Goal: Information Seeking & Learning: Learn about a topic

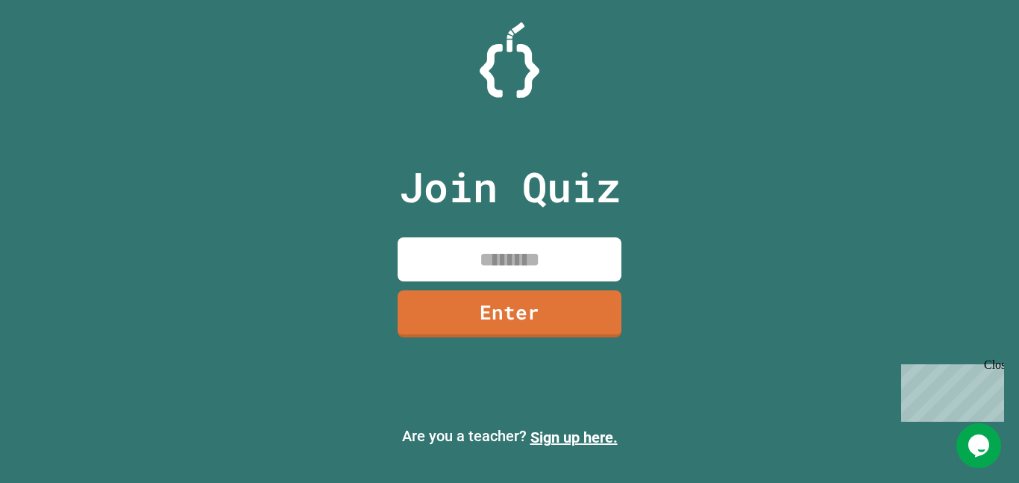
click at [451, 245] on input at bounding box center [510, 259] width 224 height 44
type input "********"
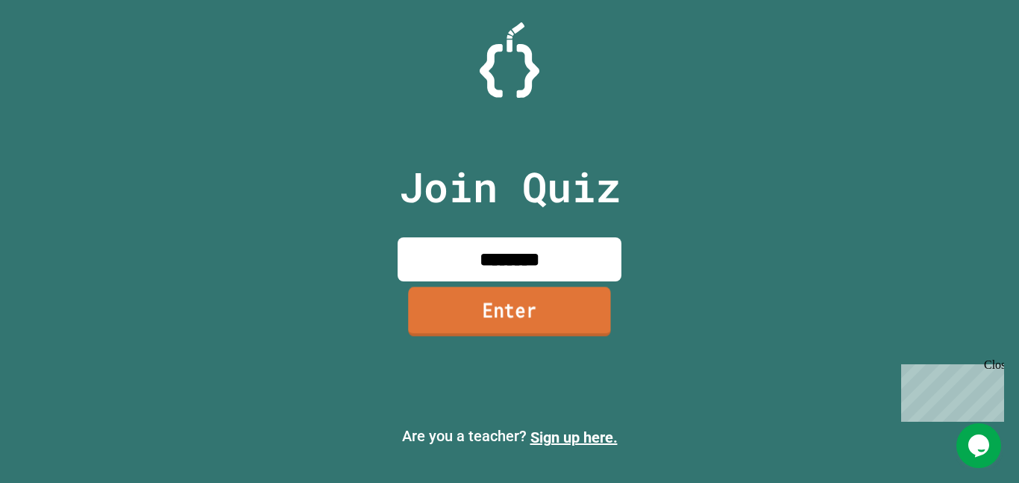
click at [459, 311] on link "Enter" at bounding box center [509, 310] width 203 height 49
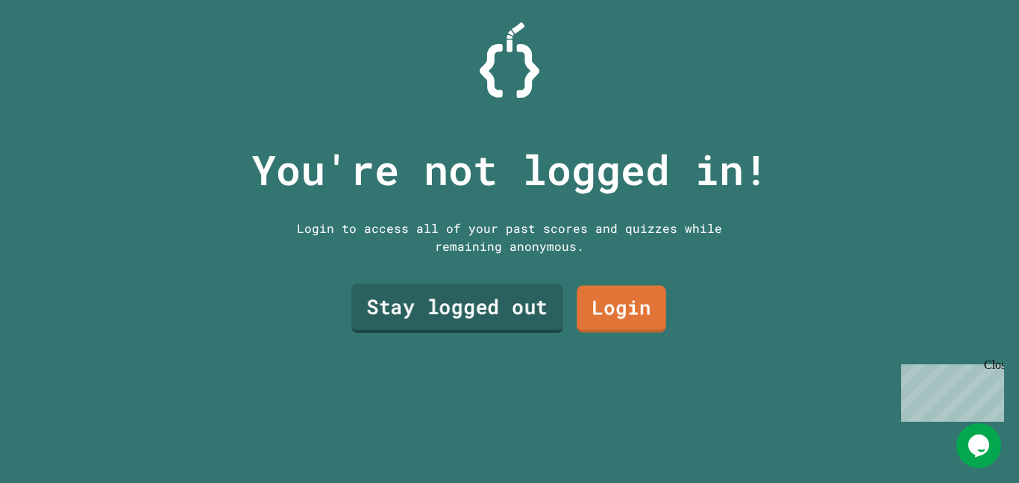
click at [498, 307] on link "Stay logged out" at bounding box center [457, 307] width 212 height 49
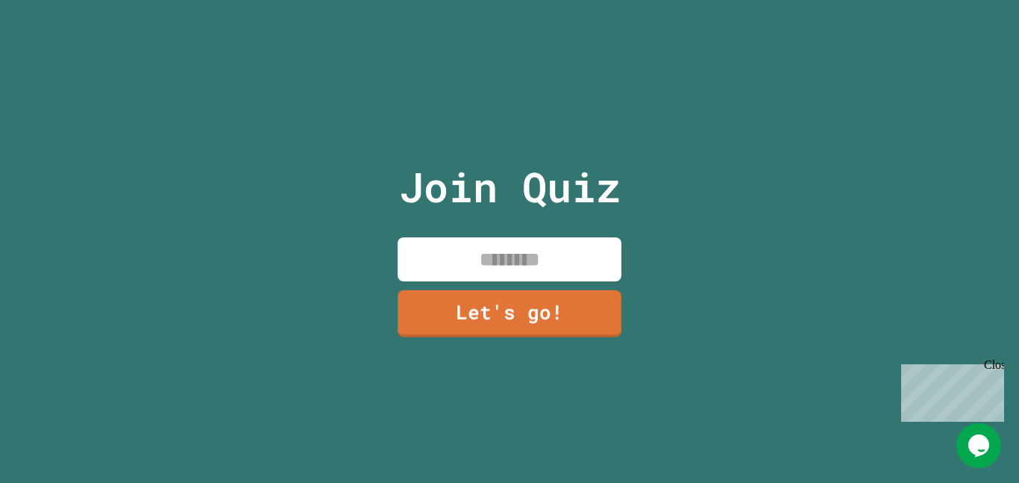
click at [521, 275] on input at bounding box center [510, 259] width 224 height 44
type input "******"
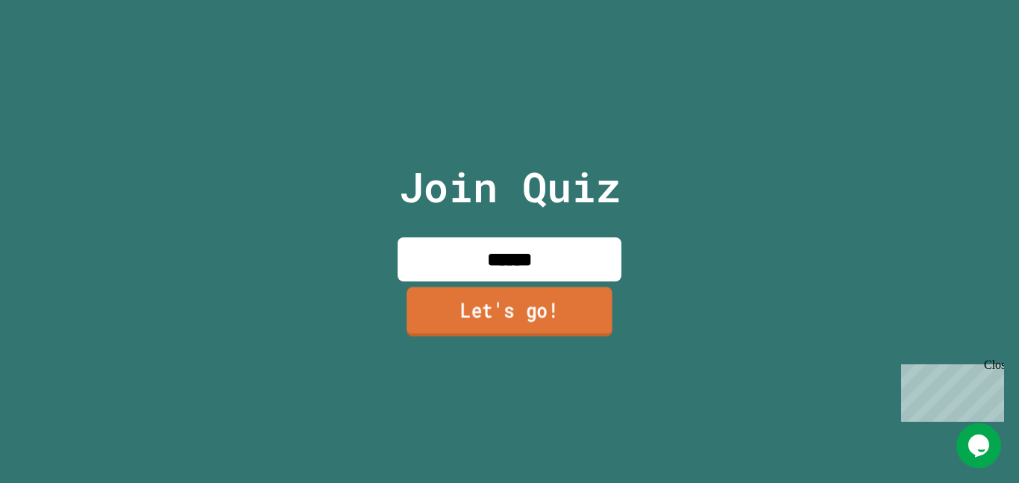
click at [506, 307] on link "Let's go!" at bounding box center [510, 310] width 206 height 49
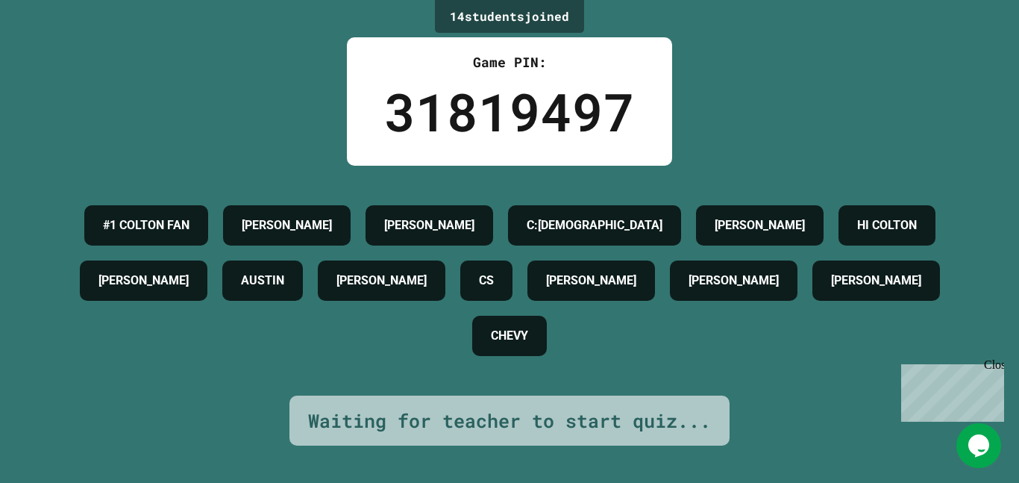
click at [501, 415] on div "Waiting for teacher to start quiz..." at bounding box center [509, 421] width 403 height 28
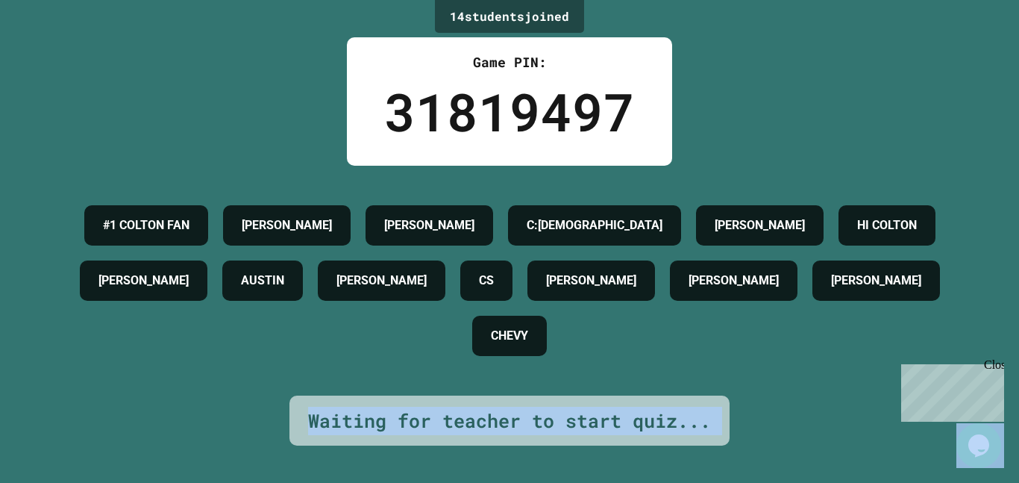
click at [501, 415] on div "Waiting for teacher to start quiz..." at bounding box center [509, 421] width 403 height 28
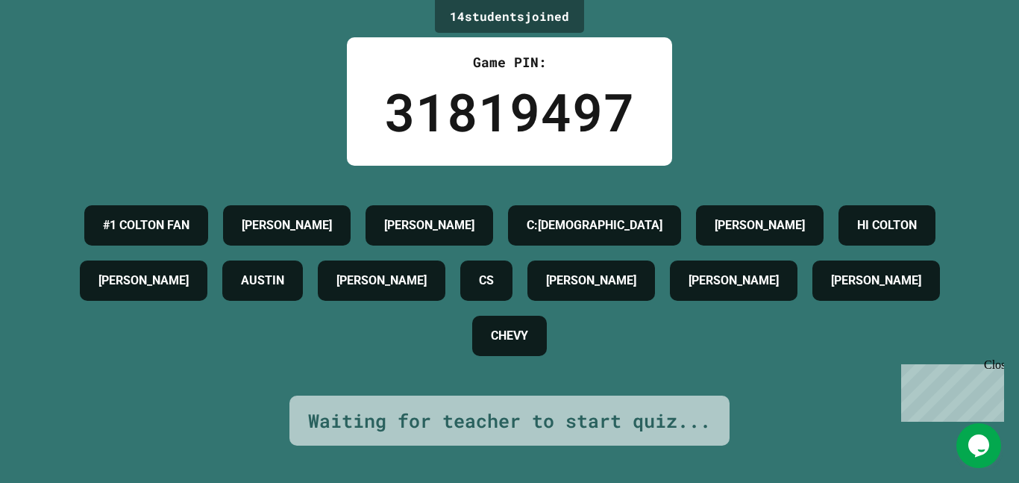
click at [501, 415] on div "Waiting for teacher to start quiz..." at bounding box center [509, 421] width 403 height 28
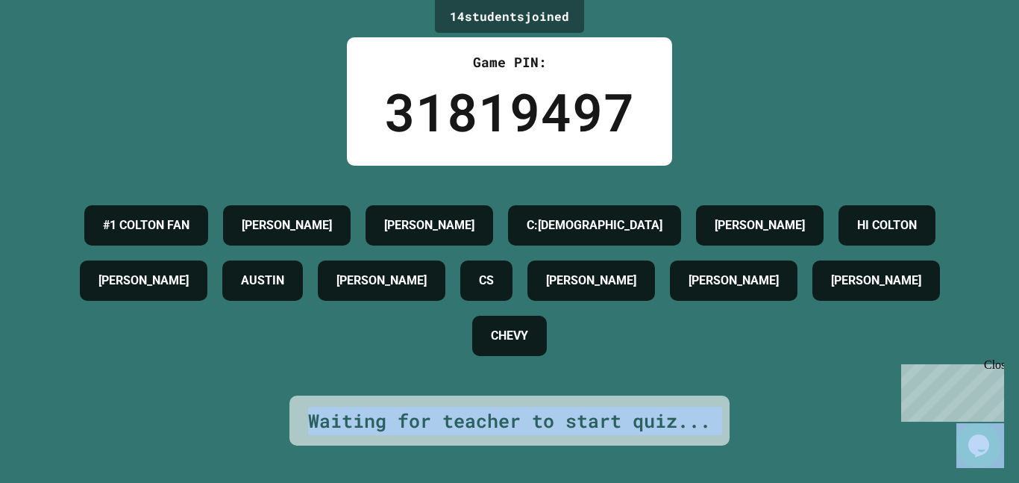
click at [501, 415] on div "Waiting for teacher to start quiz..." at bounding box center [509, 421] width 403 height 28
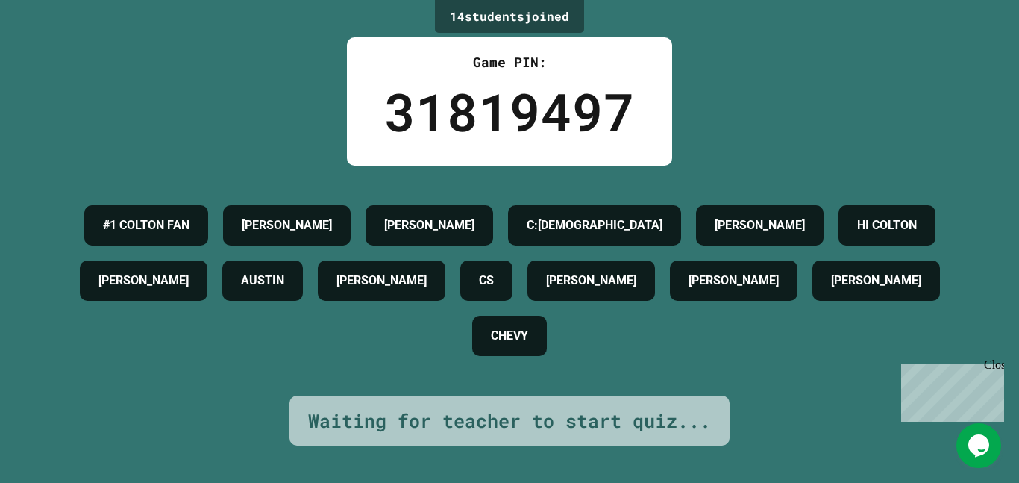
click at [501, 415] on div "Waiting for teacher to start quiz..." at bounding box center [509, 421] width 403 height 28
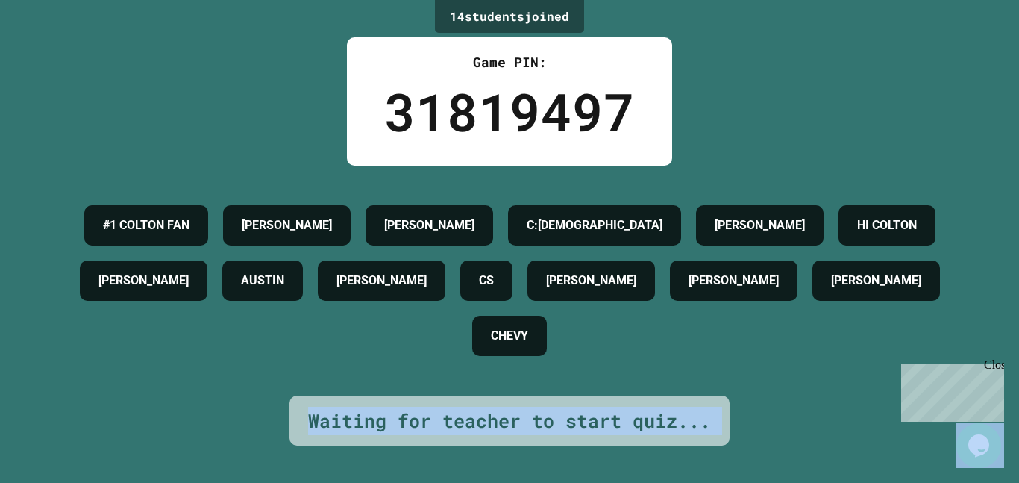
click at [501, 415] on div "Waiting for teacher to start quiz..." at bounding box center [509, 421] width 403 height 28
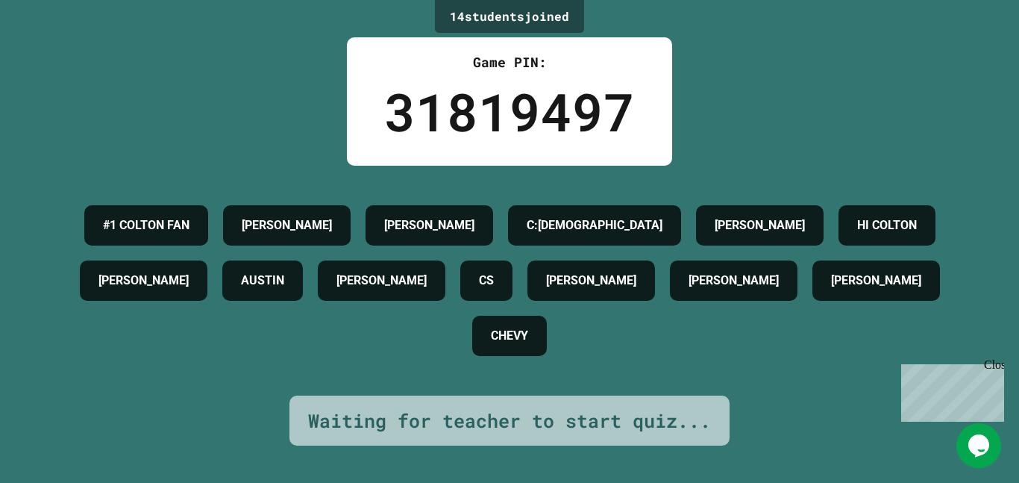
click at [501, 415] on div "Waiting for teacher to start quiz..." at bounding box center [509, 421] width 403 height 28
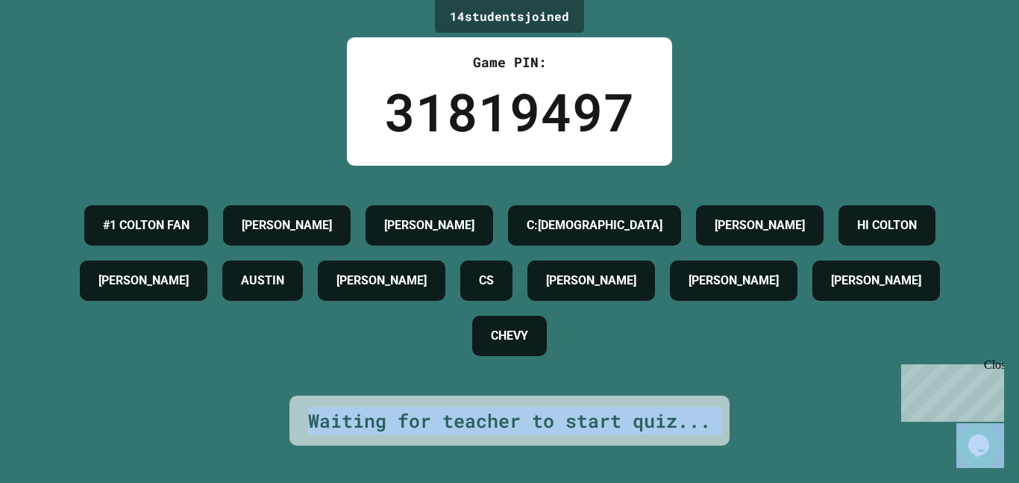
click at [501, 415] on div "Waiting for teacher to start quiz..." at bounding box center [509, 421] width 403 height 28
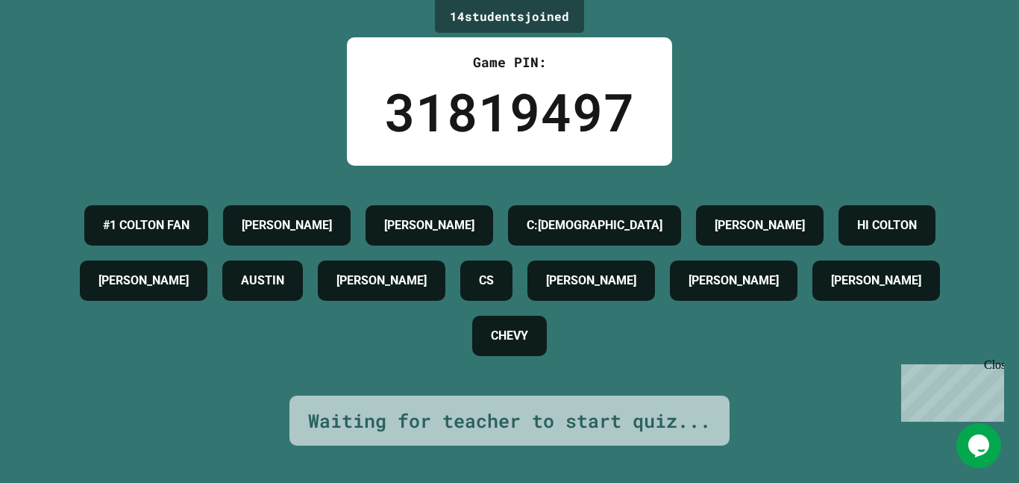
click at [501, 415] on div "Waiting for teacher to start quiz..." at bounding box center [509, 421] width 403 height 28
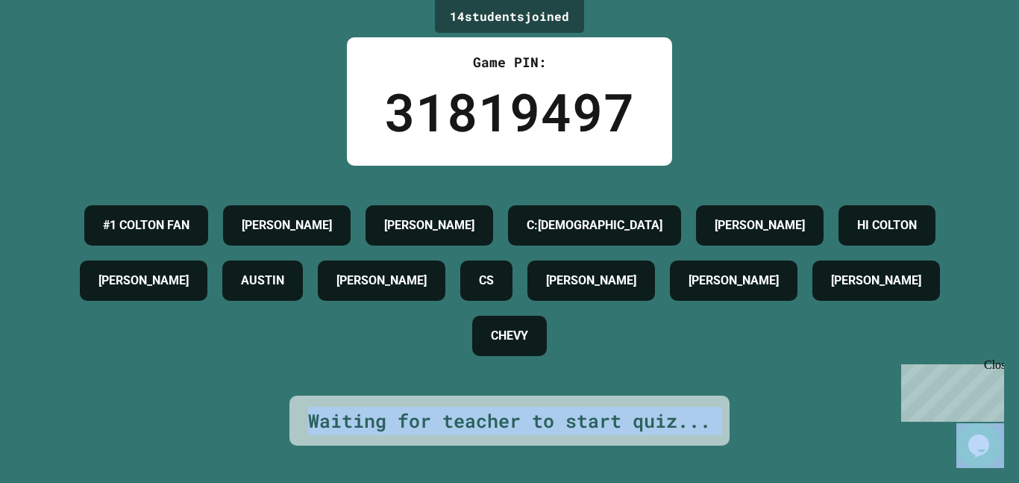
click at [501, 415] on div "Waiting for teacher to start quiz..." at bounding box center [509, 421] width 403 height 28
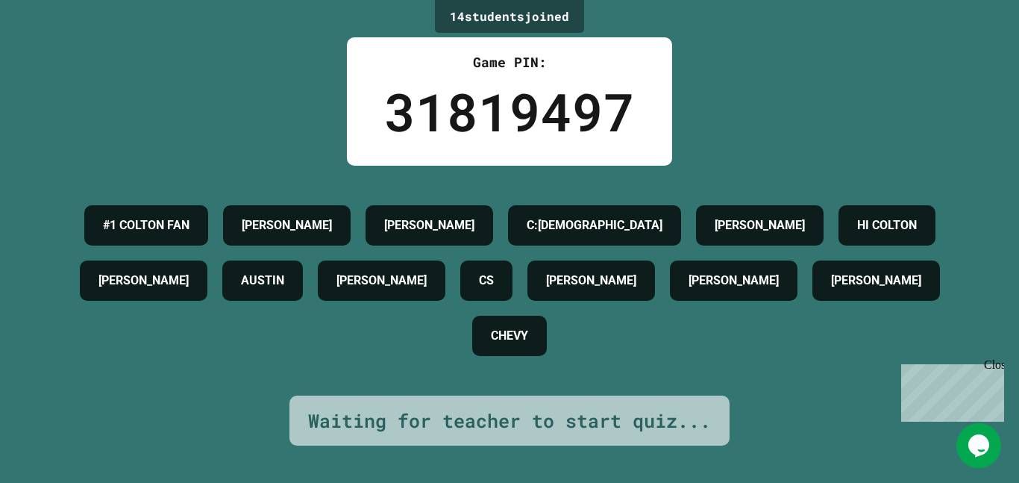
click at [501, 415] on div "Waiting for teacher to start quiz..." at bounding box center [509, 421] width 403 height 28
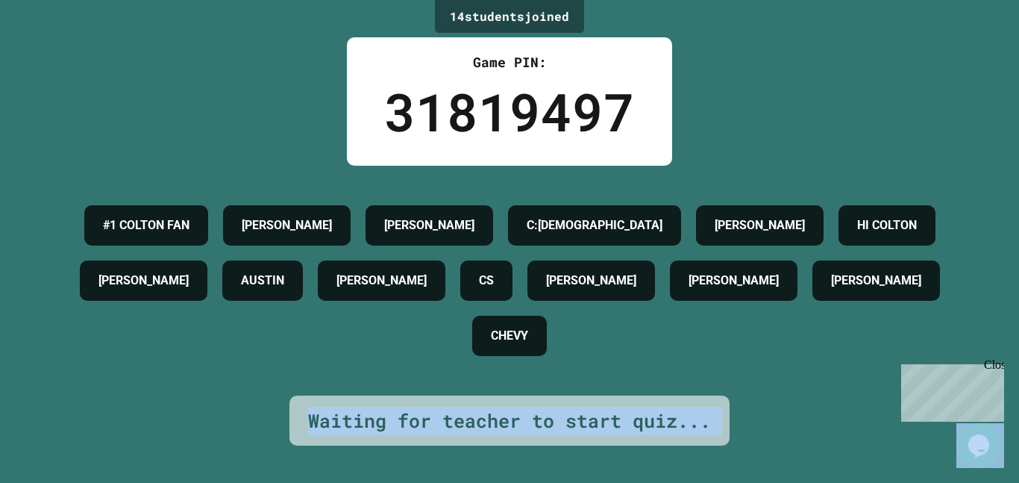
click at [501, 415] on div "Waiting for teacher to start quiz..." at bounding box center [509, 421] width 403 height 28
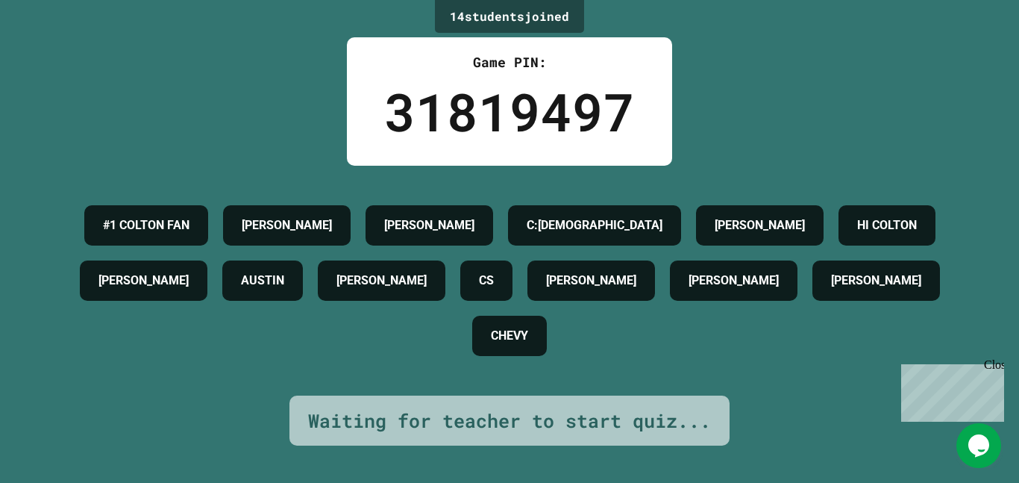
click at [501, 415] on div "Waiting for teacher to start quiz..." at bounding box center [509, 421] width 403 height 28
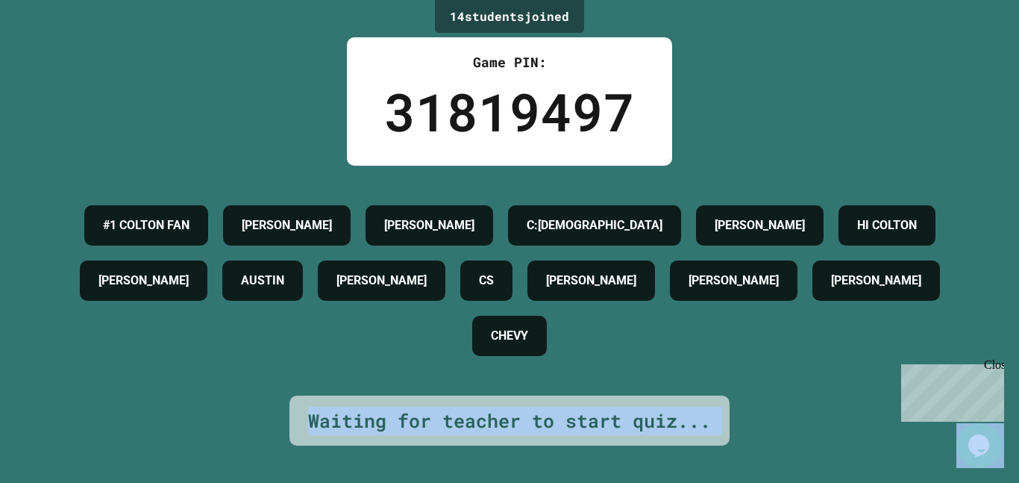
click at [501, 415] on div "Waiting for teacher to start quiz..." at bounding box center [509, 421] width 403 height 28
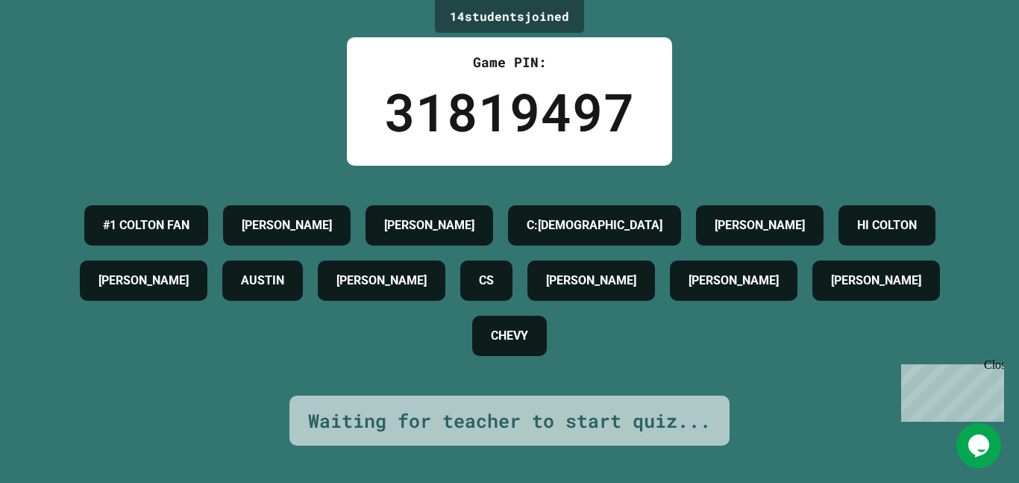
click at [501, 415] on div "Waiting for teacher to start quiz..." at bounding box center [509, 421] width 403 height 28
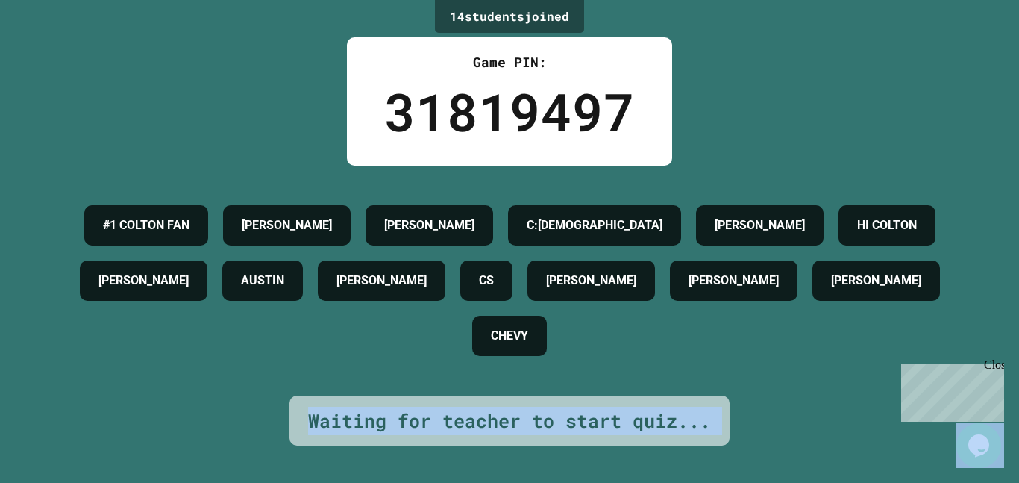
click at [501, 415] on div "Waiting for teacher to start quiz..." at bounding box center [509, 421] width 403 height 28
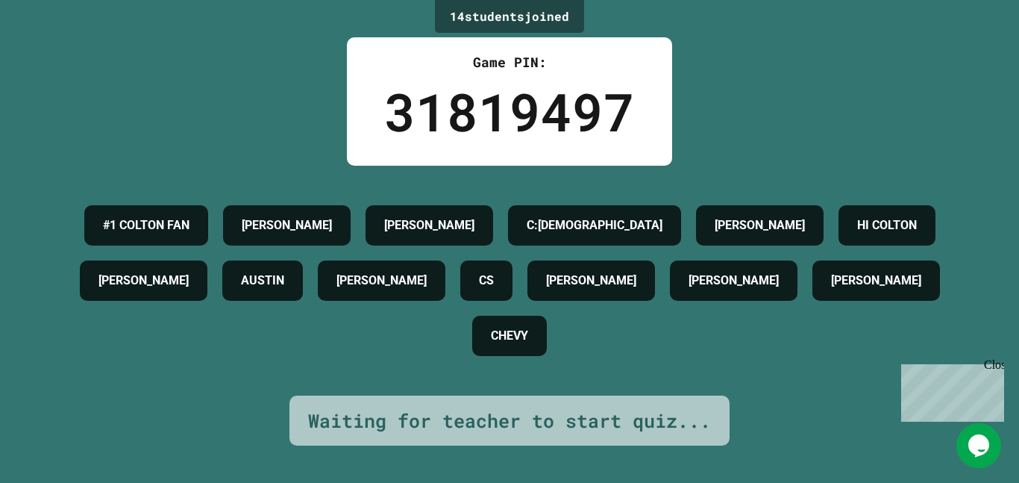
click at [501, 415] on div "Waiting for teacher to start quiz..." at bounding box center [509, 421] width 403 height 28
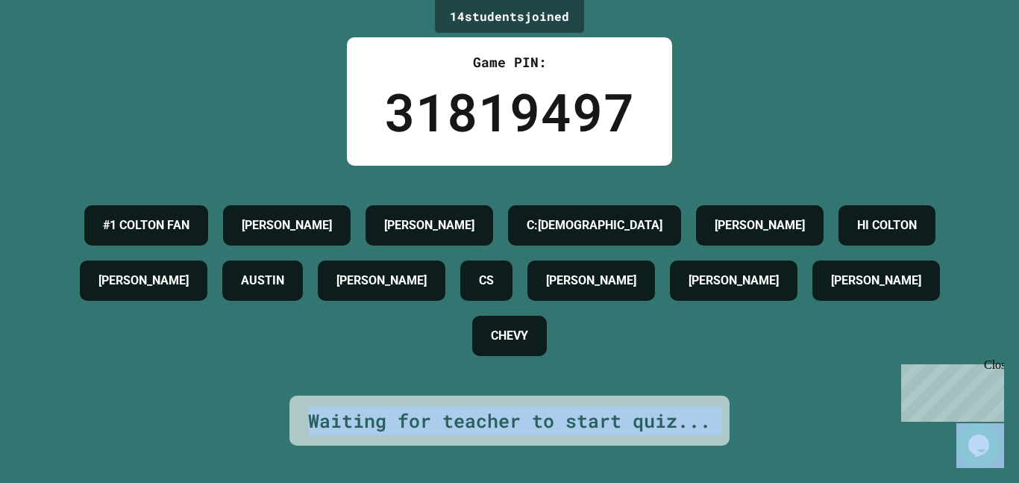
click at [501, 415] on div "Waiting for teacher to start quiz..." at bounding box center [509, 421] width 403 height 28
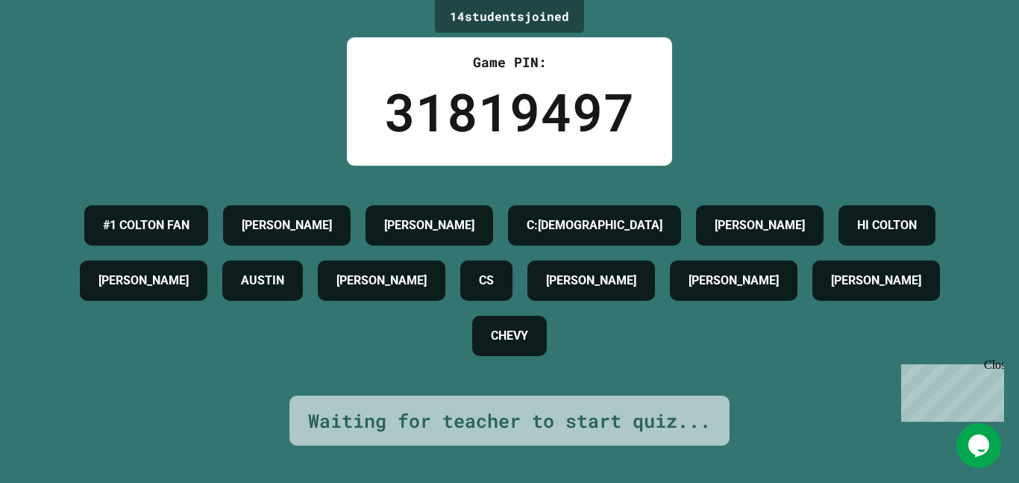
click at [501, 415] on div "Waiting for teacher to start quiz..." at bounding box center [509, 421] width 403 height 28
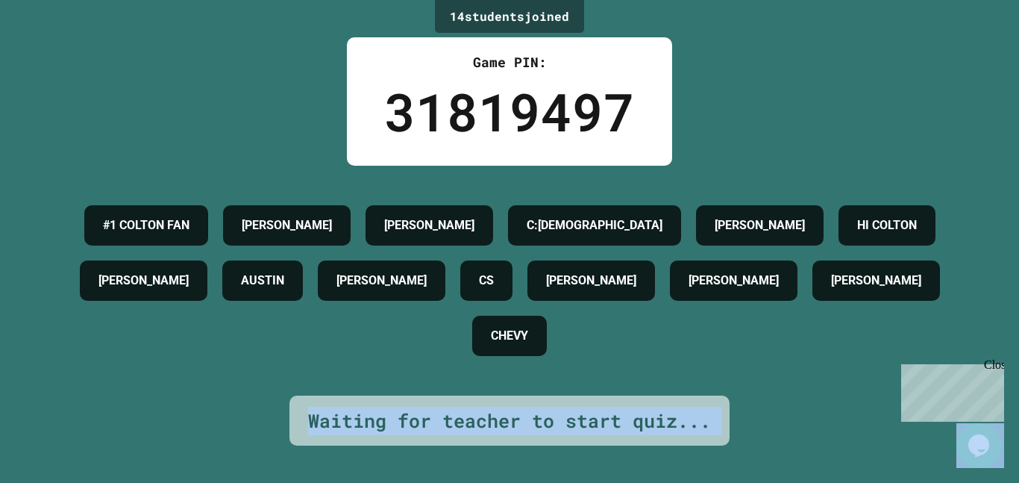
click at [501, 415] on div "Waiting for teacher to start quiz..." at bounding box center [509, 421] width 403 height 28
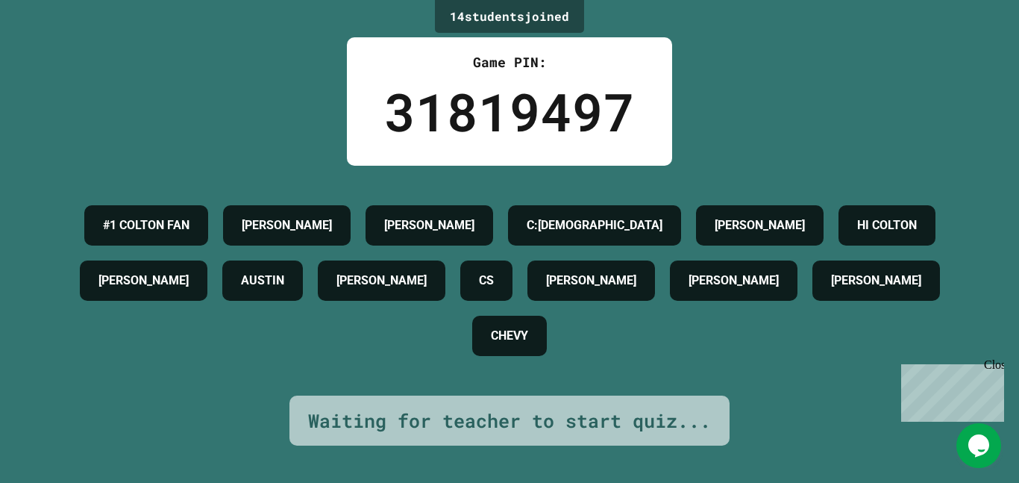
click at [501, 415] on div "Waiting for teacher to start quiz..." at bounding box center [509, 421] width 403 height 28
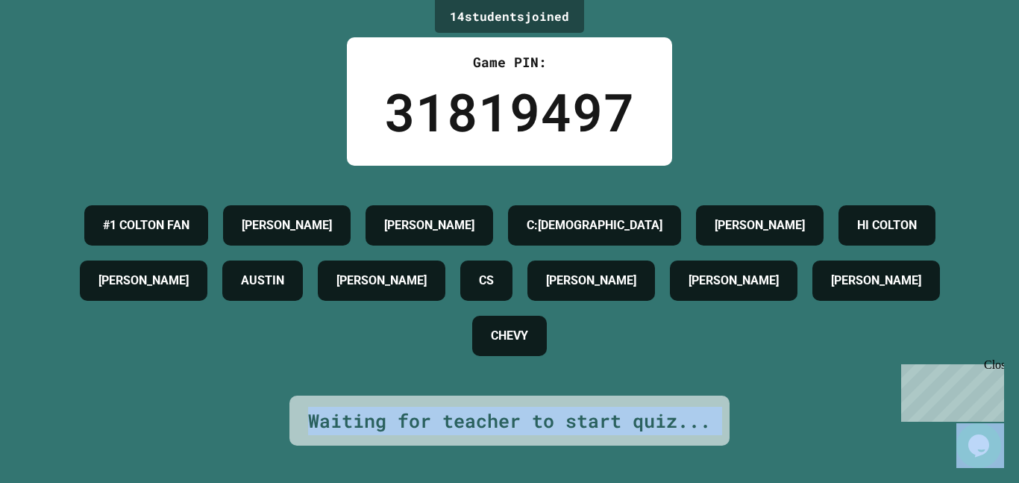
click at [501, 415] on div "Waiting for teacher to start quiz..." at bounding box center [509, 421] width 403 height 28
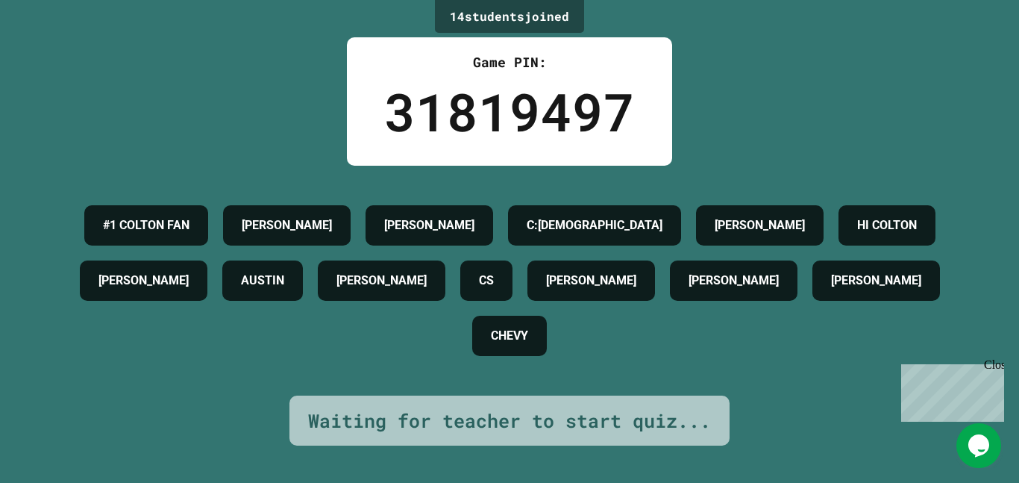
click at [501, 415] on div "Waiting for teacher to start quiz..." at bounding box center [509, 421] width 403 height 28
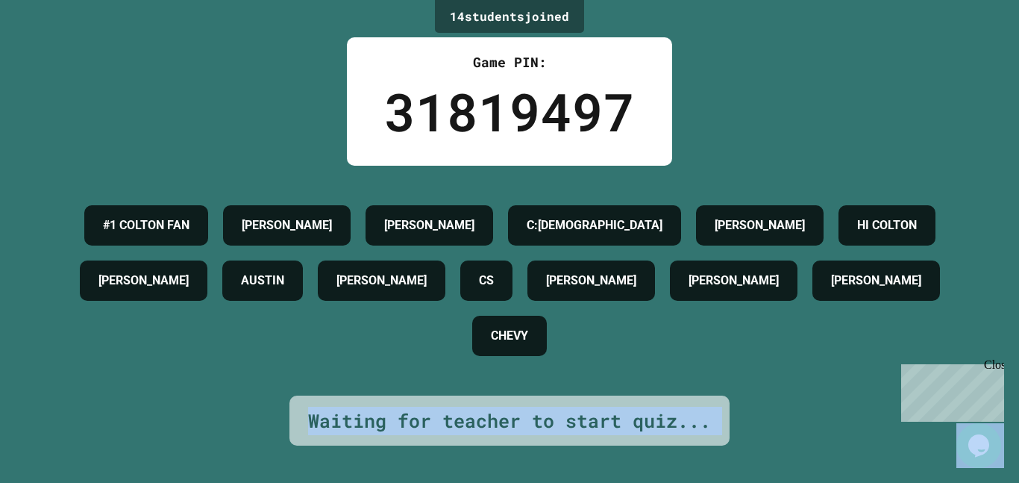
click at [501, 415] on div "Waiting for teacher to start quiz..." at bounding box center [509, 421] width 403 height 28
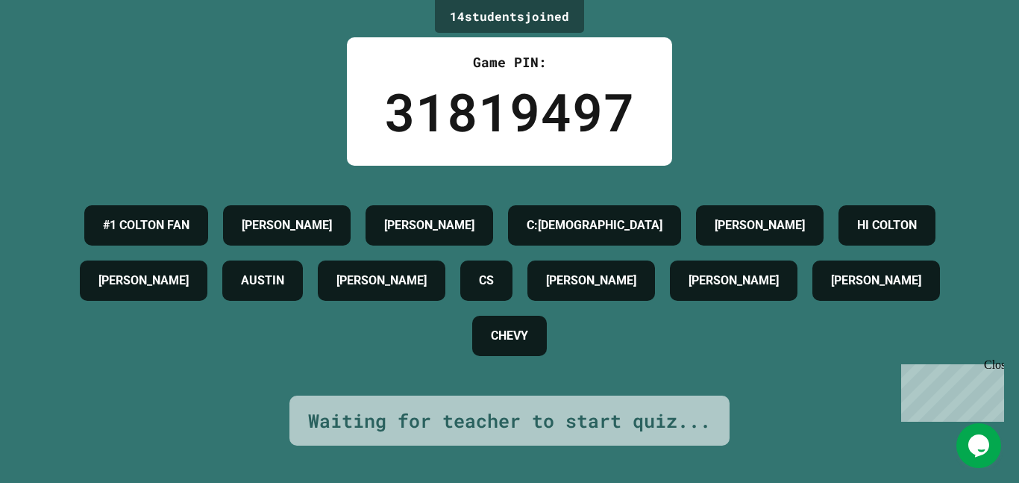
click at [501, 415] on div "Waiting for teacher to start quiz..." at bounding box center [509, 421] width 403 height 28
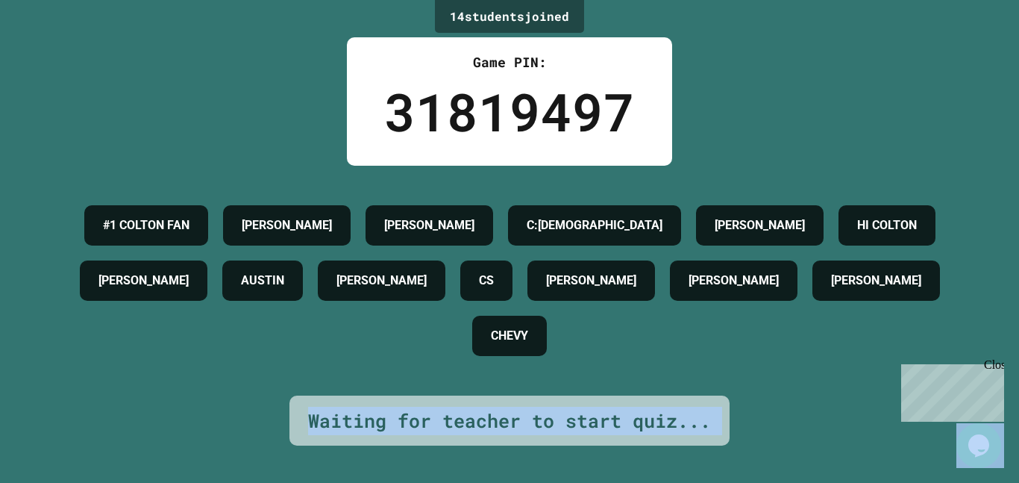
click at [501, 415] on div "Waiting for teacher to start quiz..." at bounding box center [509, 421] width 403 height 28
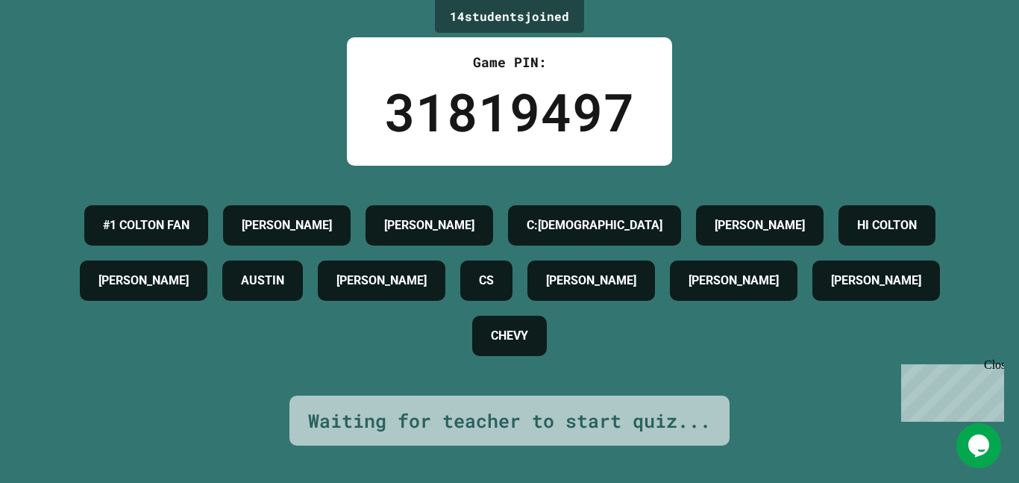
click at [501, 415] on div "Waiting for teacher to start quiz..." at bounding box center [509, 421] width 403 height 28
click at [499, 415] on div "Waiting for teacher to start quiz..." at bounding box center [509, 421] width 403 height 28
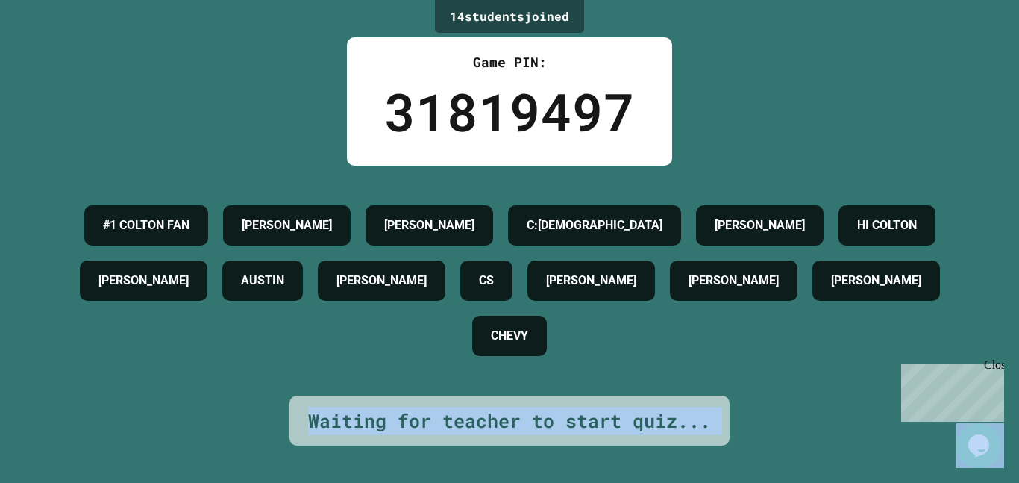
click at [499, 415] on div "Waiting for teacher to start quiz..." at bounding box center [509, 421] width 403 height 28
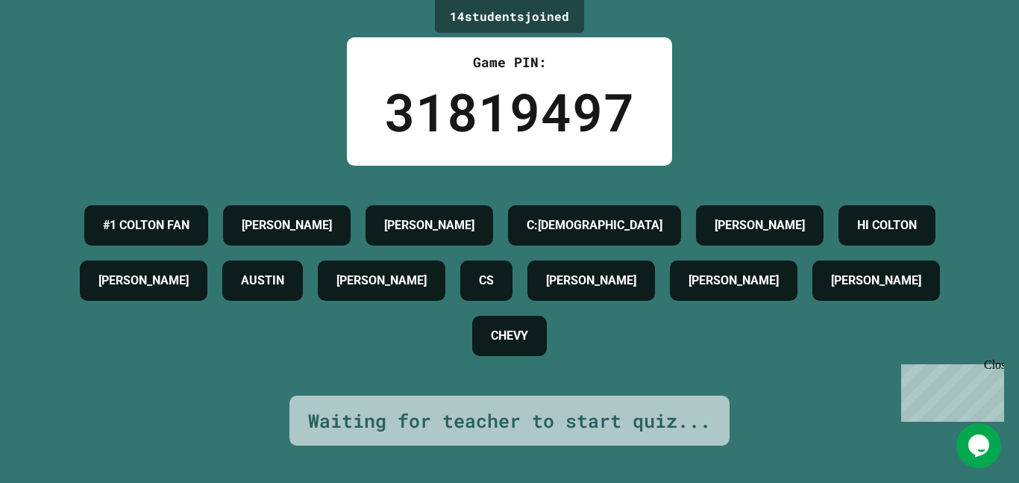
click at [499, 415] on div "Waiting for teacher to start quiz..." at bounding box center [509, 421] width 403 height 28
click at [487, 416] on div "Waiting for teacher to start quiz..." at bounding box center [509, 421] width 403 height 28
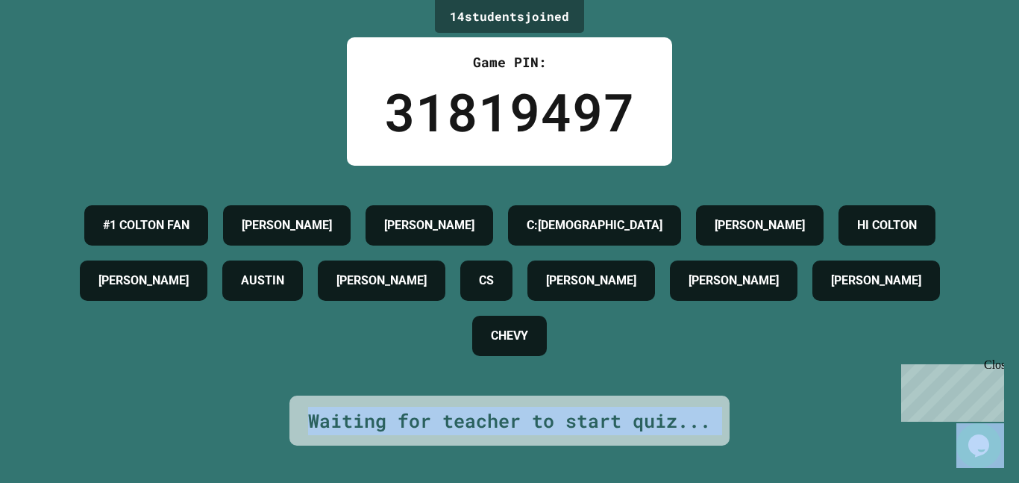
click at [487, 416] on div "Waiting for teacher to start quiz..." at bounding box center [509, 421] width 403 height 28
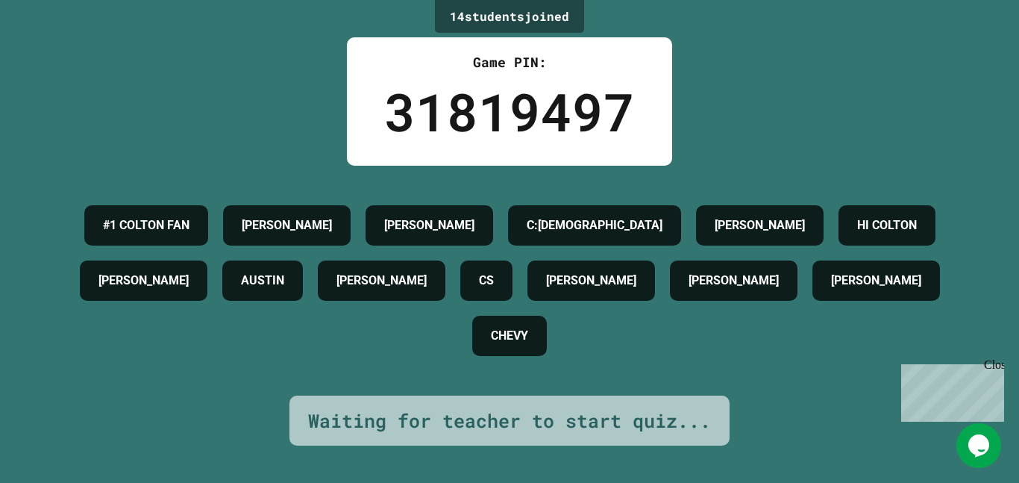
click at [487, 416] on div "Waiting for teacher to start quiz..." at bounding box center [509, 421] width 403 height 28
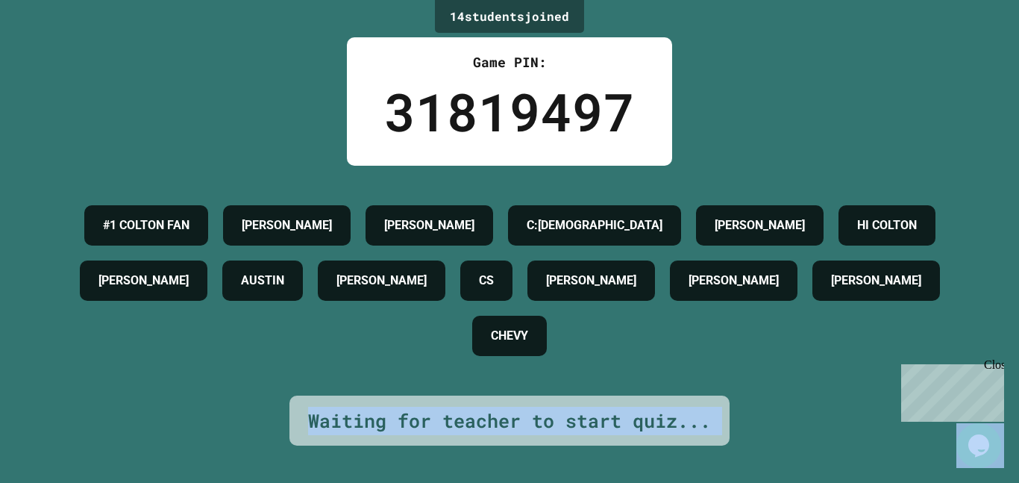
click at [487, 416] on div "Waiting for teacher to start quiz..." at bounding box center [509, 421] width 403 height 28
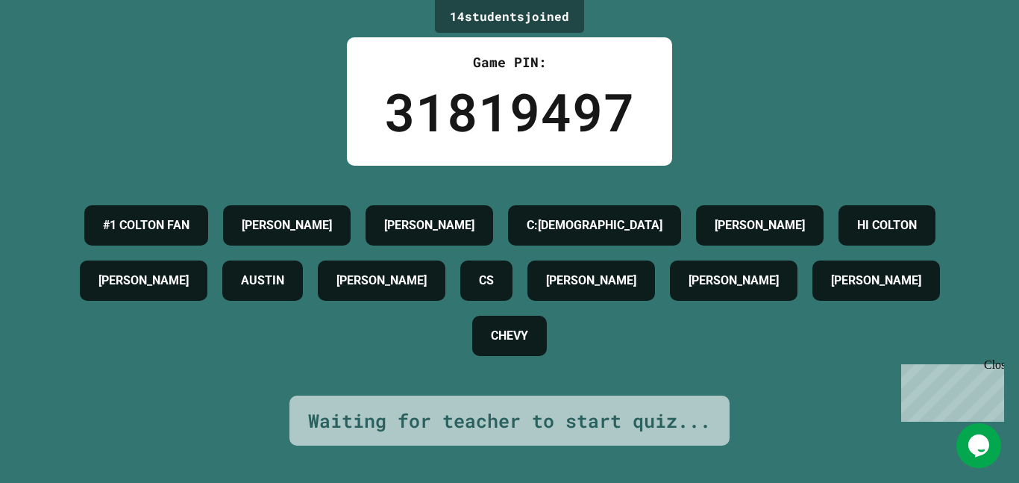
click at [487, 416] on div "Waiting for teacher to start quiz..." at bounding box center [509, 421] width 403 height 28
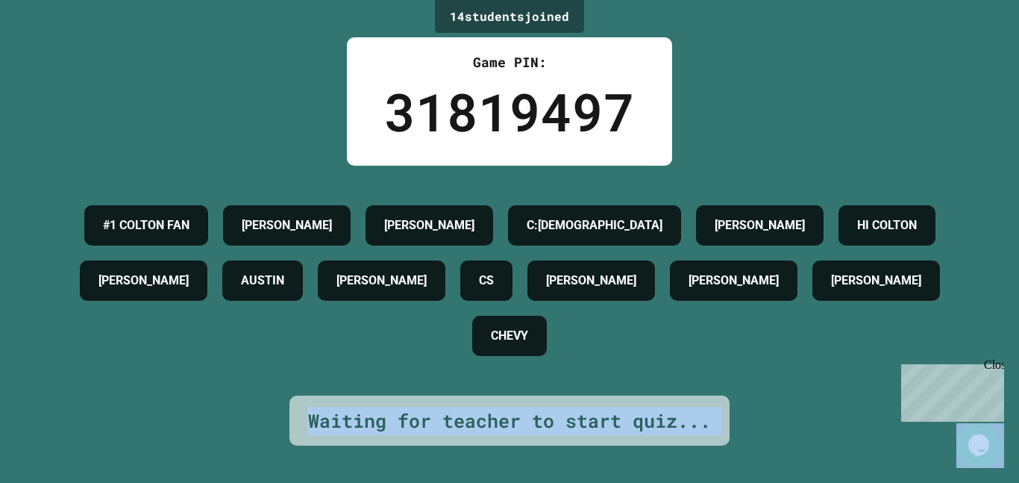
click at [487, 416] on div "Waiting for teacher to start quiz..." at bounding box center [509, 421] width 403 height 28
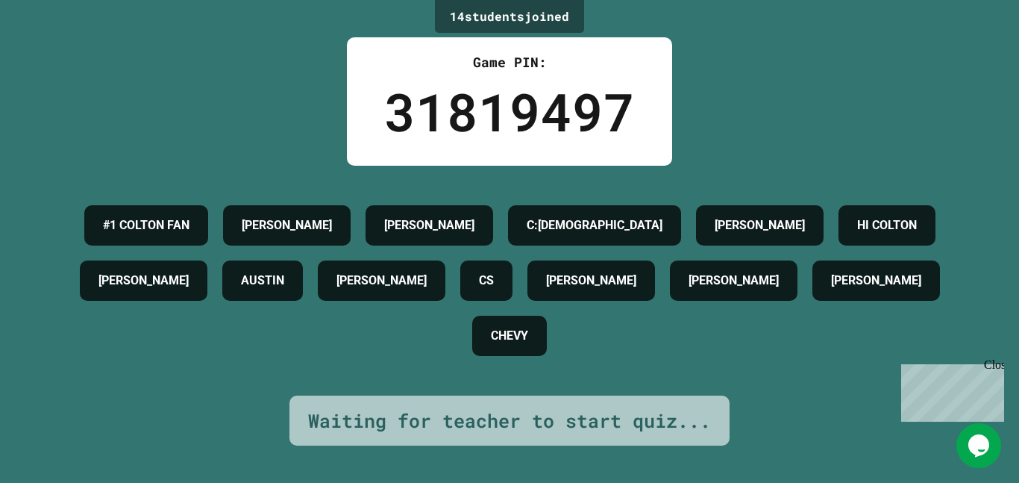
click at [487, 416] on div "Waiting for teacher to start quiz..." at bounding box center [509, 421] width 403 height 28
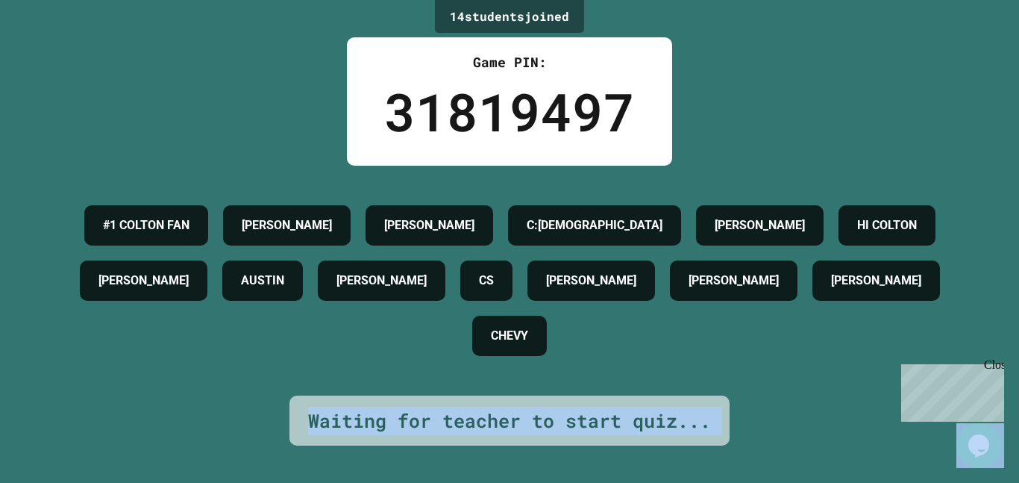
click at [487, 416] on div "Waiting for teacher to start quiz..." at bounding box center [509, 421] width 403 height 28
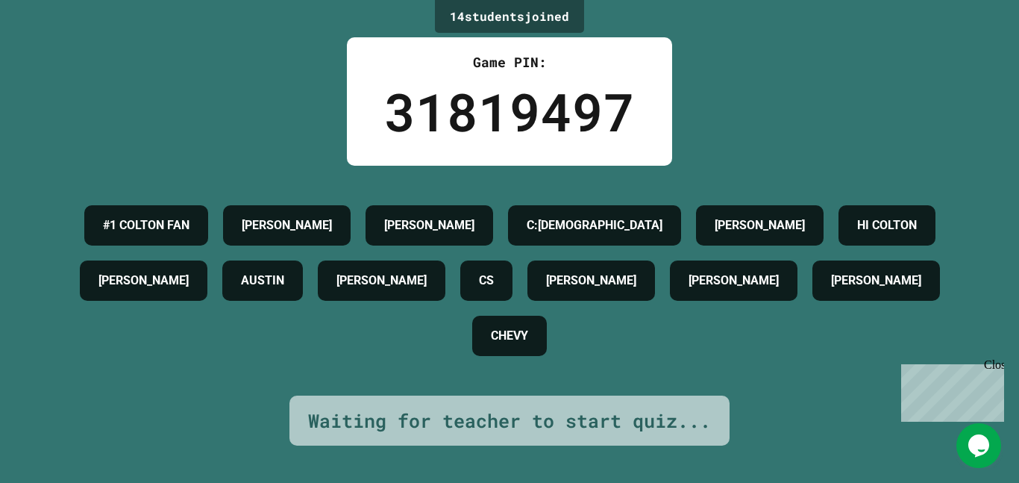
click at [487, 416] on div "Waiting for teacher to start quiz..." at bounding box center [509, 421] width 403 height 28
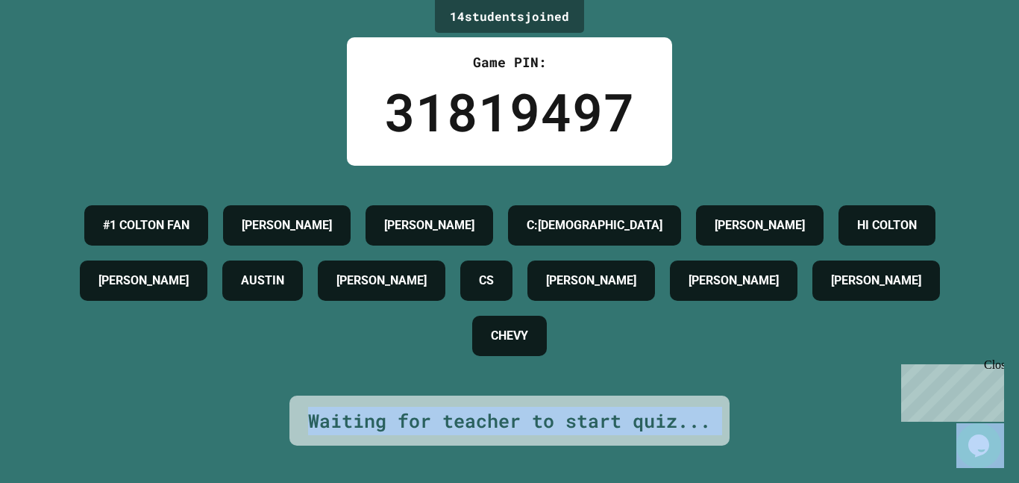
click at [487, 416] on div "Waiting for teacher to start quiz..." at bounding box center [509, 421] width 403 height 28
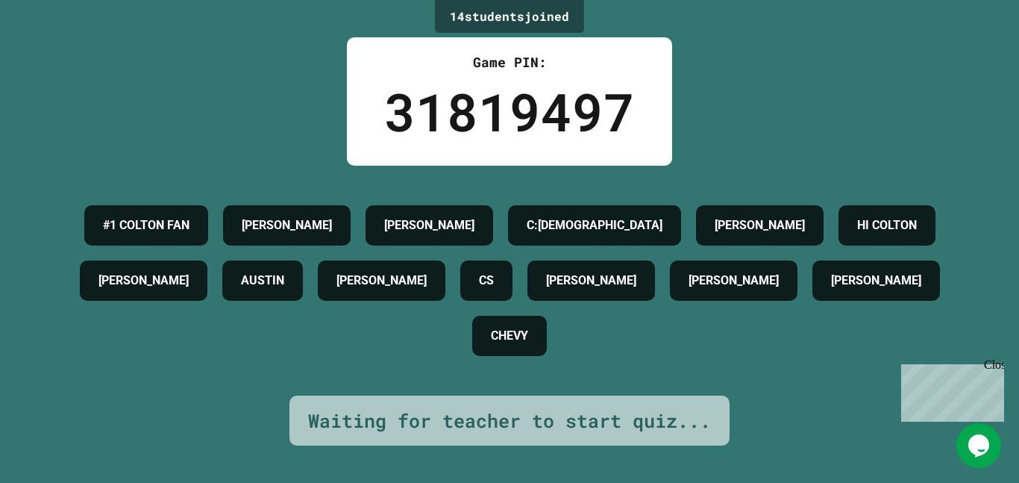
click at [487, 416] on div "Waiting for teacher to start quiz..." at bounding box center [509, 421] width 403 height 28
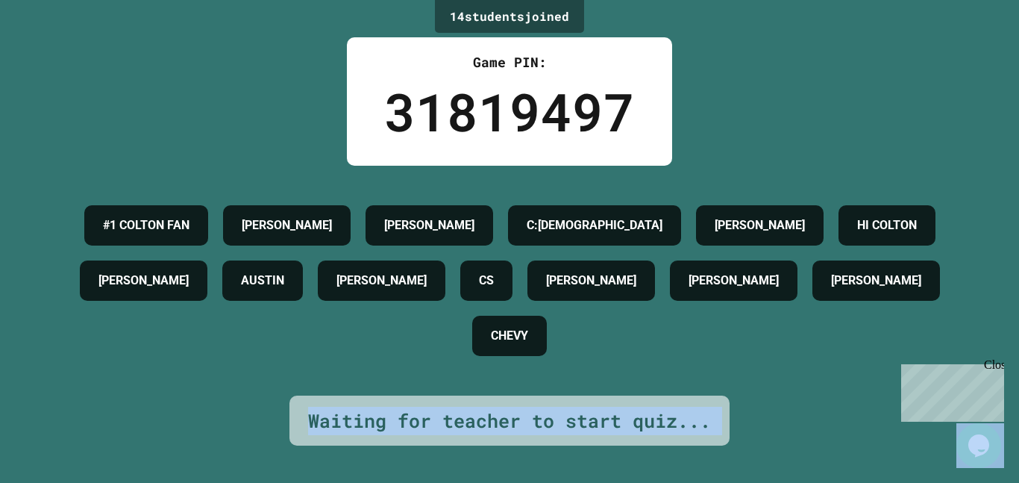
click at [487, 416] on div "Waiting for teacher to start quiz..." at bounding box center [509, 421] width 403 height 28
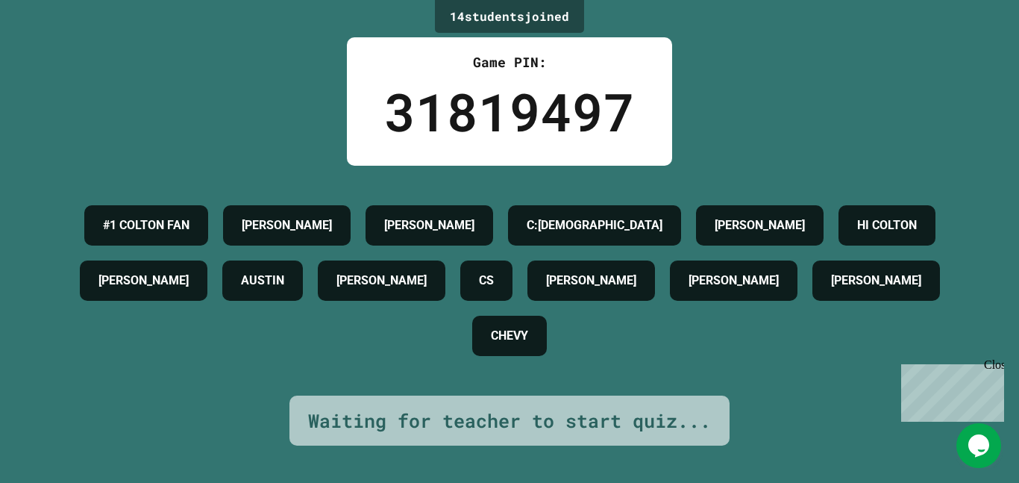
click at [487, 416] on div "Waiting for teacher to start quiz..." at bounding box center [509, 421] width 403 height 28
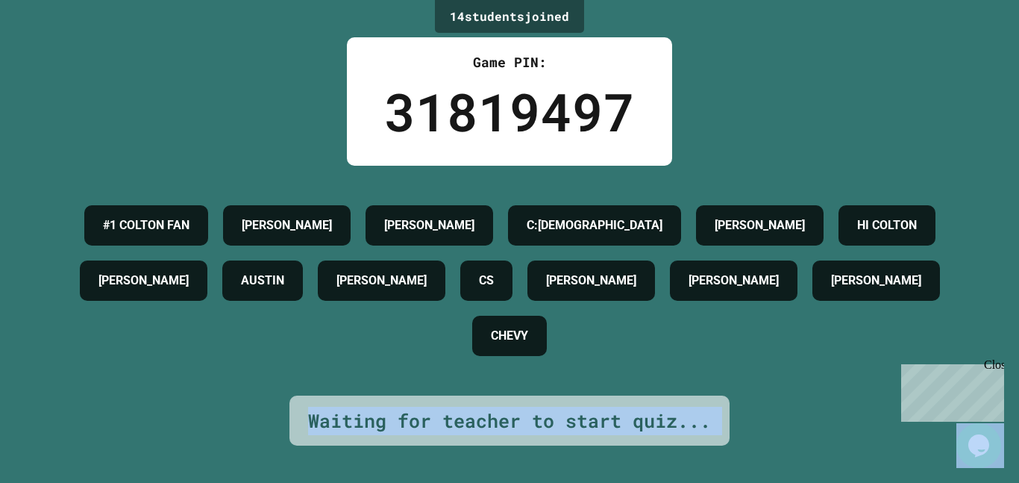
click at [487, 416] on div "Waiting for teacher to start quiz..." at bounding box center [509, 421] width 403 height 28
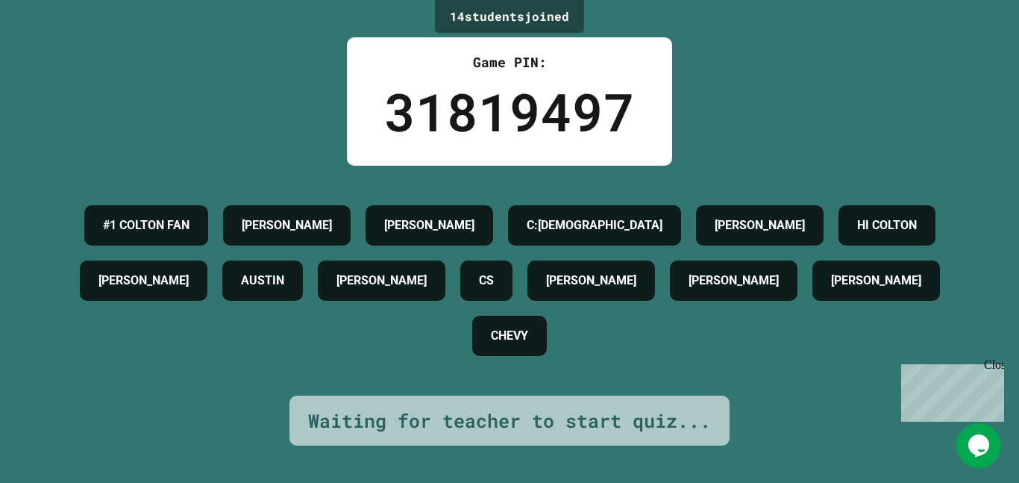
click at [487, 416] on div "Waiting for teacher to start quiz..." at bounding box center [509, 421] width 403 height 28
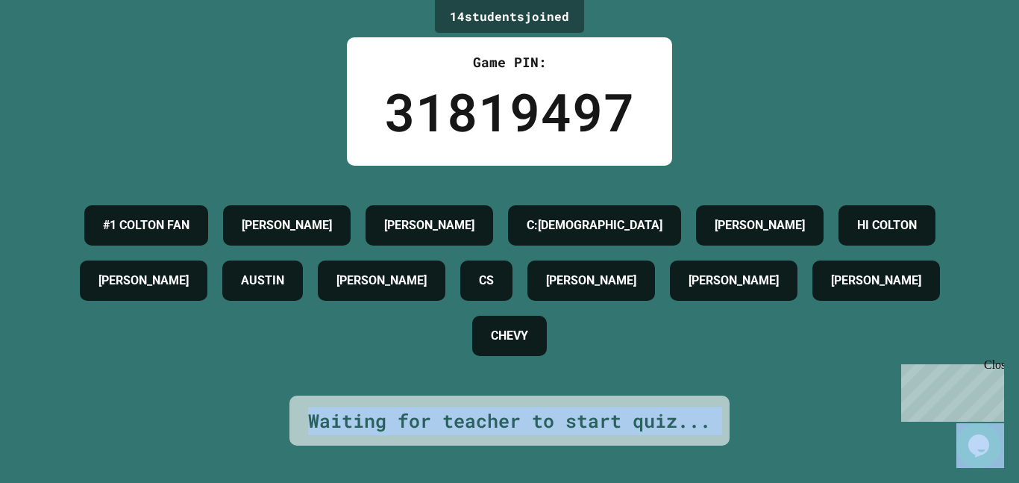
click at [487, 416] on div "Waiting for teacher to start quiz..." at bounding box center [509, 421] width 403 height 28
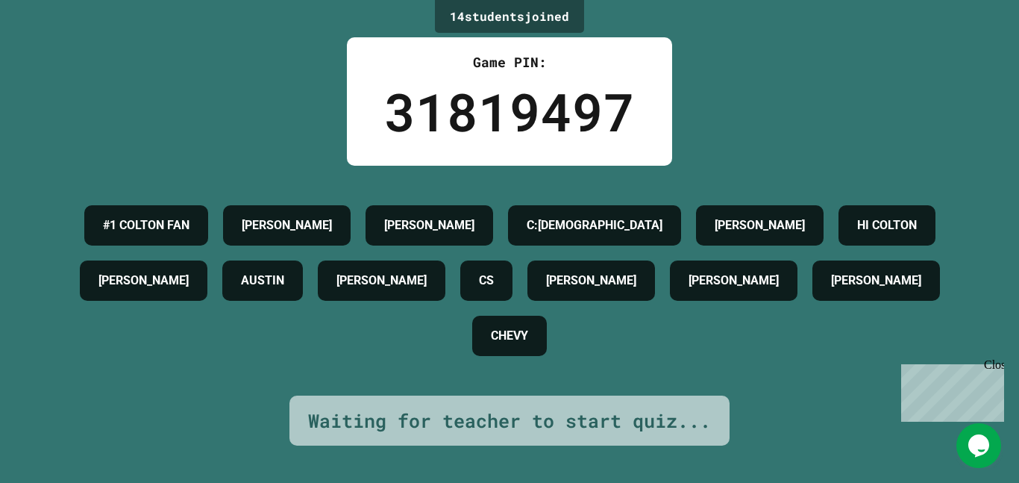
click at [487, 416] on div "Waiting for teacher to start quiz..." at bounding box center [509, 421] width 403 height 28
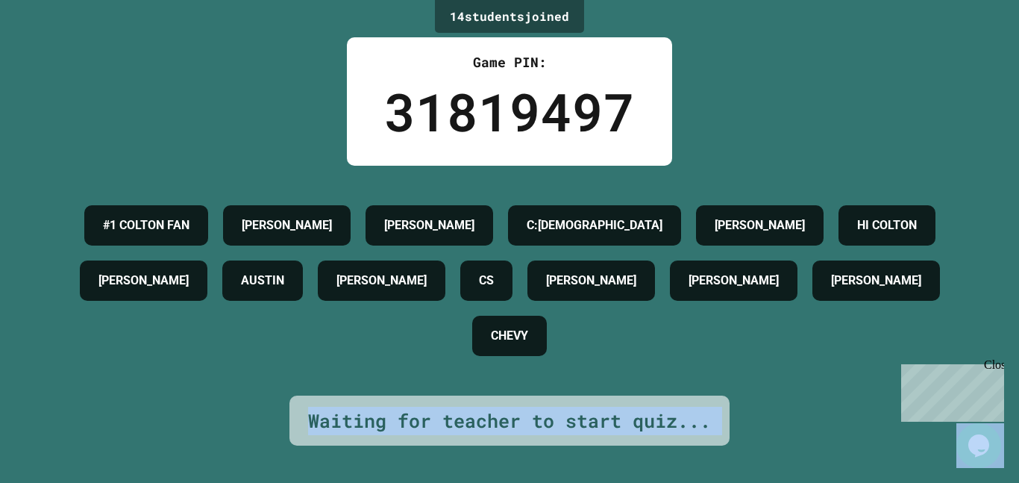
click at [487, 416] on div "Waiting for teacher to start quiz..." at bounding box center [509, 421] width 403 height 28
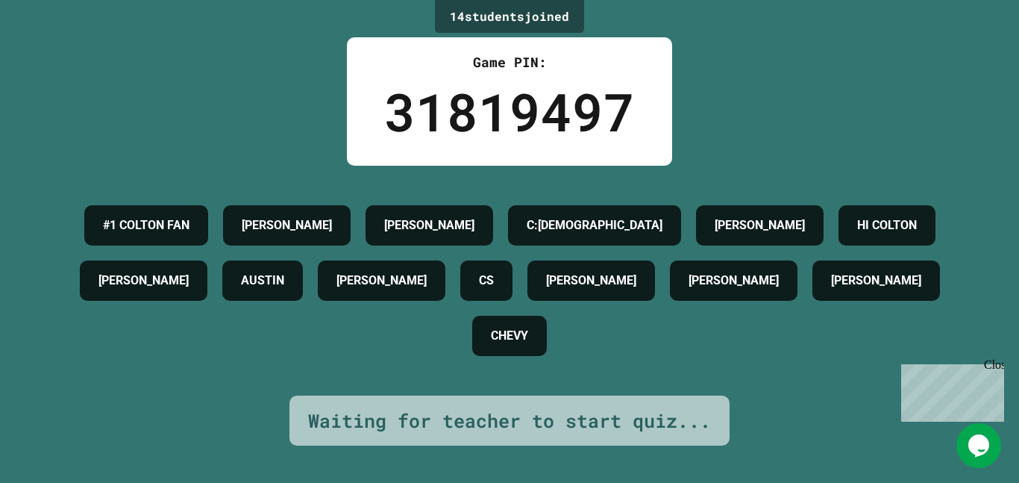
click at [487, 416] on div "Waiting for teacher to start quiz..." at bounding box center [509, 421] width 403 height 28
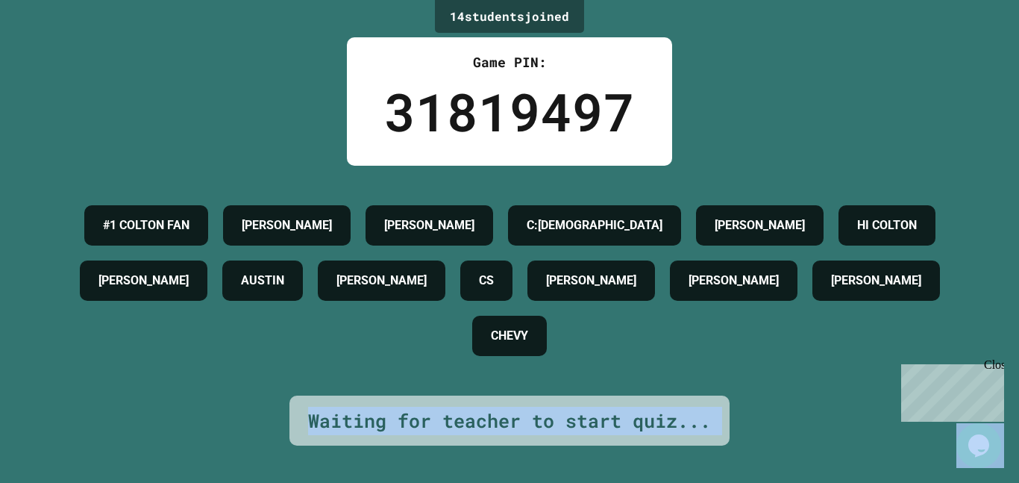
click at [487, 416] on div "Waiting for teacher to start quiz..." at bounding box center [509, 421] width 403 height 28
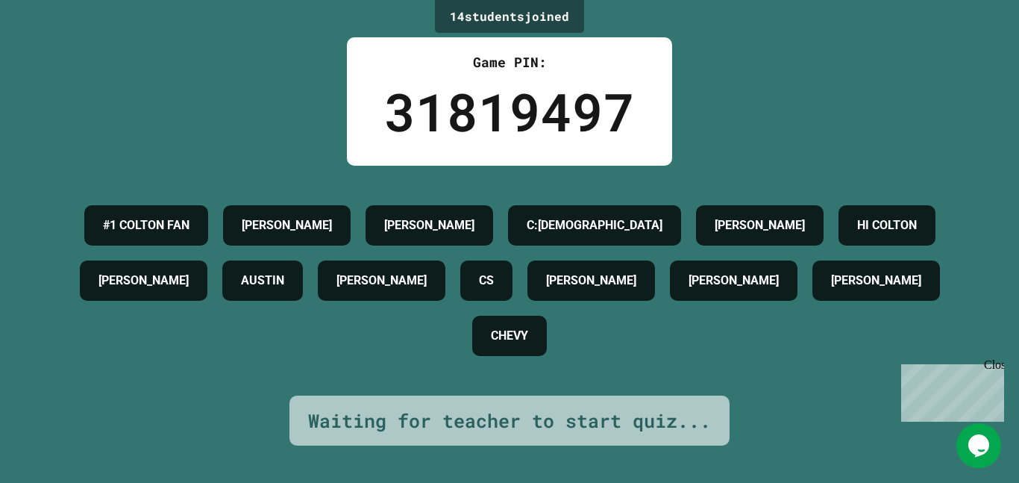
click at [487, 416] on div "Waiting for teacher to start quiz..." at bounding box center [509, 421] width 403 height 28
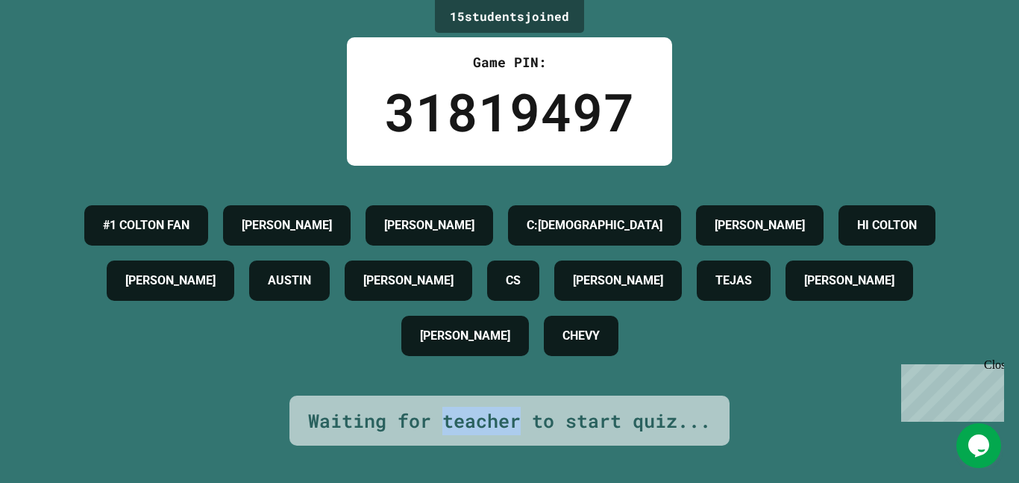
click at [550, 384] on div "#1 COLTON FAN [PERSON_NAME]:[PERSON_NAME] HI [PERSON_NAME] [PERSON_NAME] CS [PE…" at bounding box center [509, 281] width 944 height 230
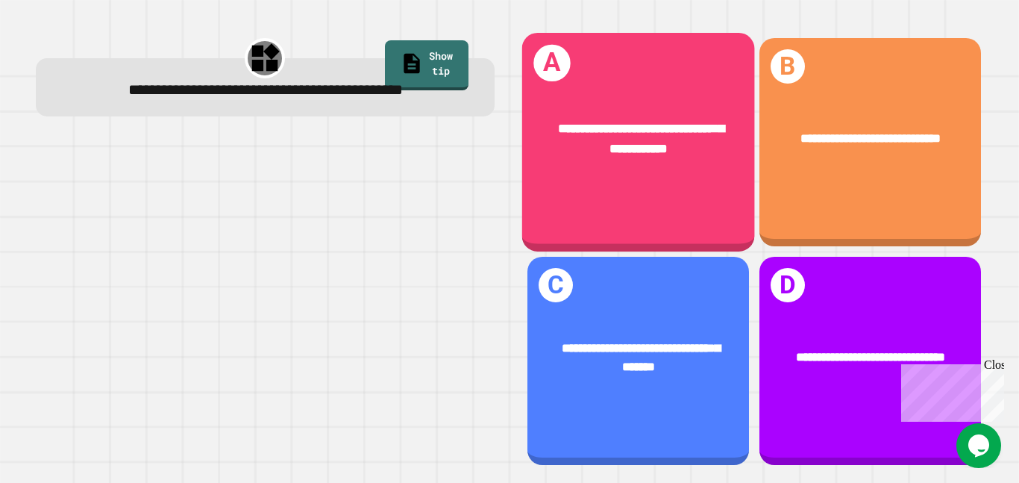
click at [597, 93] on div "**********" at bounding box center [637, 138] width 233 height 90
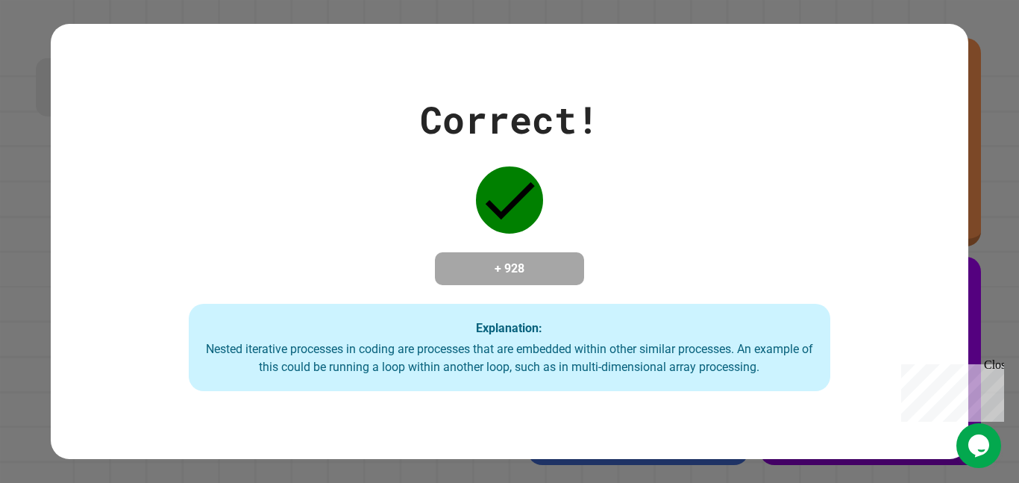
click at [494, 404] on div "Correct! + 928 Explanation: Nested iterative processes in coding are processes …" at bounding box center [509, 241] width 917 height 434
click at [724, 376] on div "Nested iterative processes in coding are processes that are embedded within oth…" at bounding box center [510, 358] width 612 height 36
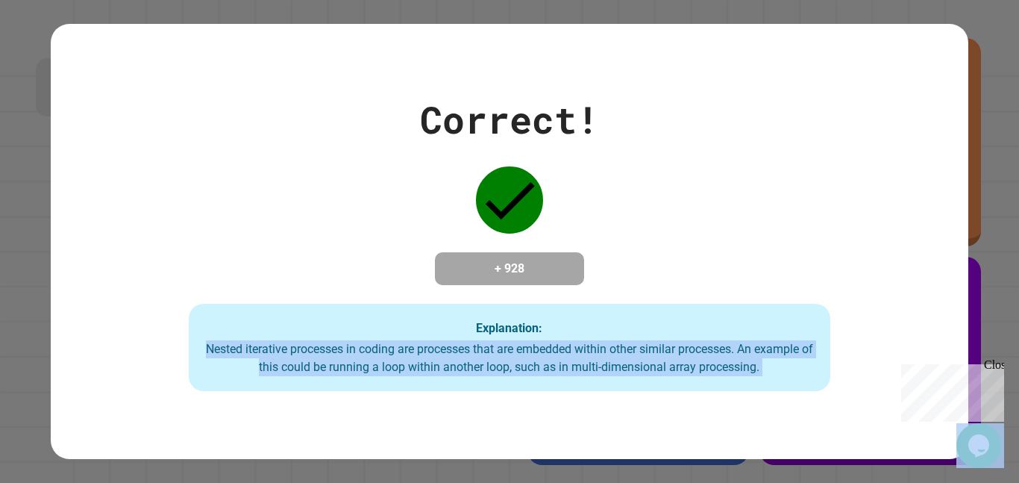
click at [724, 376] on div "Nested iterative processes in coding are processes that are embedded within oth…" at bounding box center [510, 358] width 612 height 36
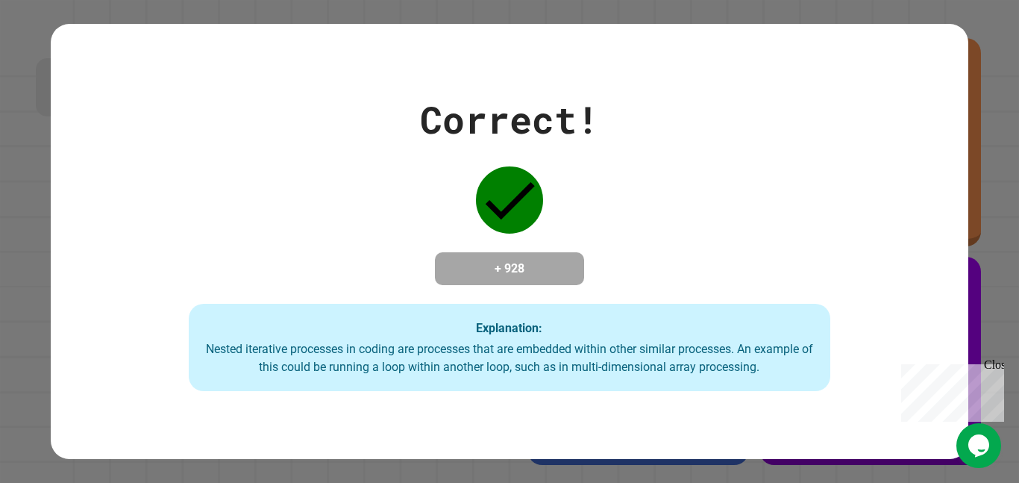
click at [724, 376] on div "Nested iterative processes in coding are processes that are embedded within oth…" at bounding box center [510, 358] width 612 height 36
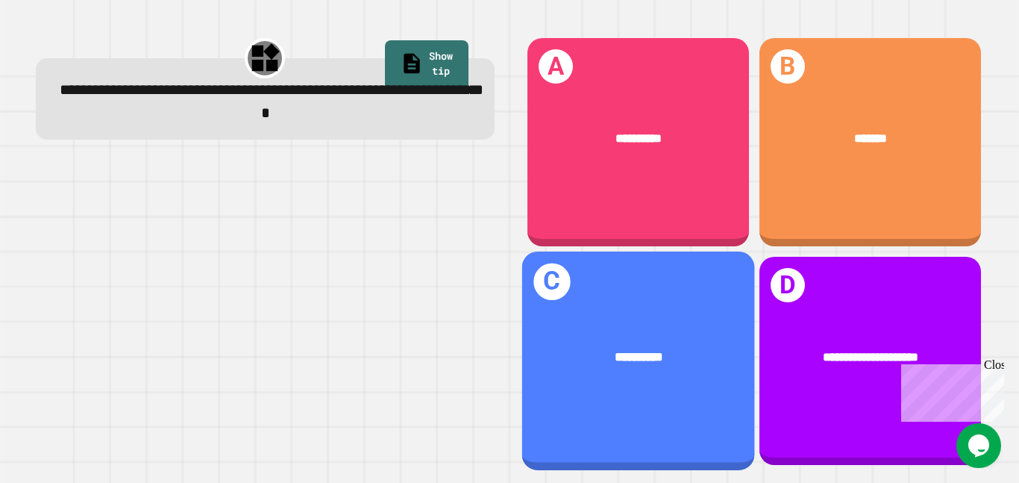
click at [589, 357] on div "**********" at bounding box center [638, 356] width 181 height 19
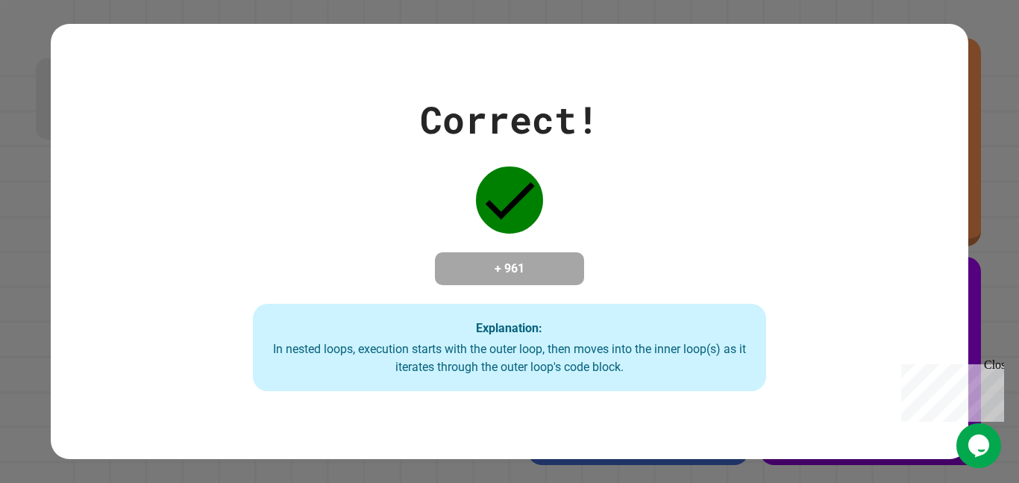
click at [434, 329] on div "Explanation: In nested loops, execution starts with the outer loop, then moves …" at bounding box center [510, 348] width 514 height 88
click at [426, 372] on div "In nested loops, execution starts with the outer loop, then moves into the inne…" at bounding box center [510, 358] width 484 height 36
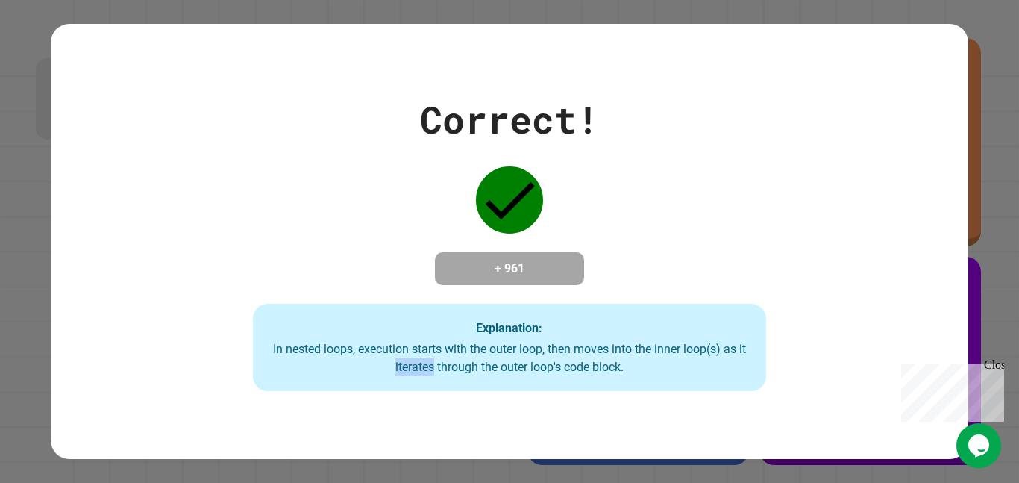
click at [426, 372] on div "In nested loops, execution starts with the outer loop, then moves into the inne…" at bounding box center [510, 358] width 484 height 36
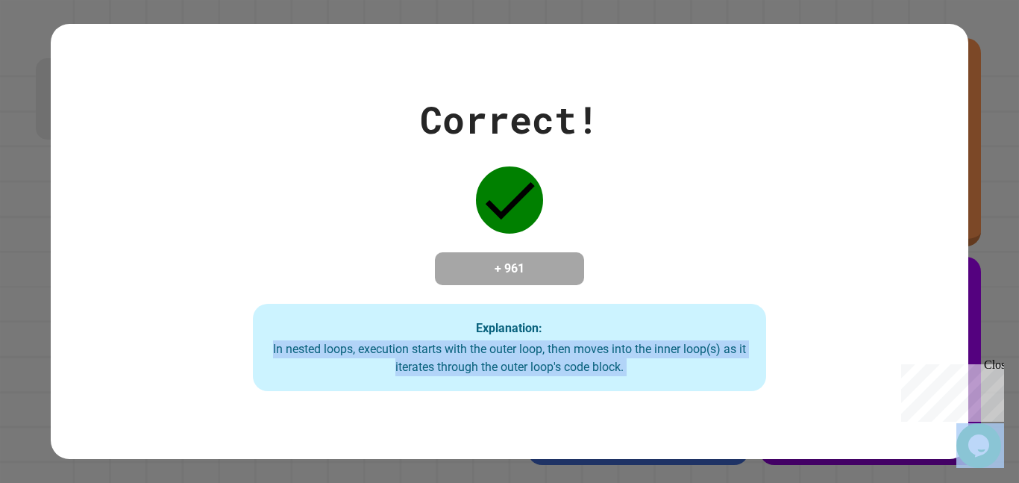
click at [426, 372] on div "In nested loops, execution starts with the outer loop, then moves into the inne…" at bounding box center [510, 358] width 484 height 36
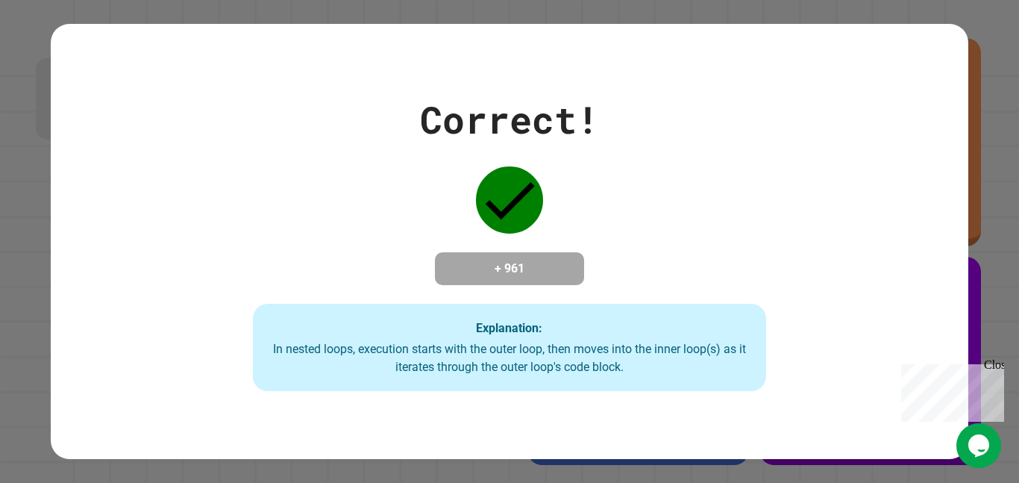
click at [493, 399] on div "Correct! + 961 Explanation: In nested loops, execution starts with the outer lo…" at bounding box center [509, 241] width 917 height 434
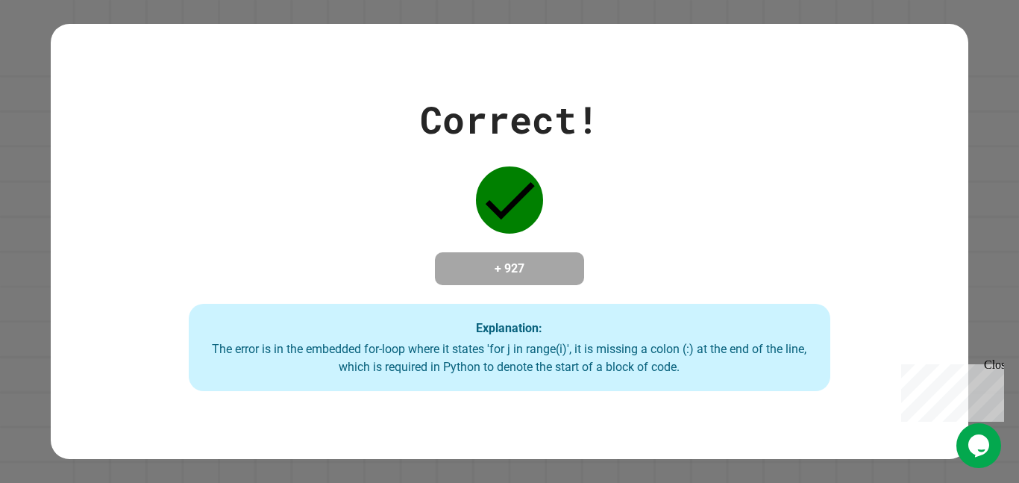
click at [759, 321] on div "Explanation: The error is in the embedded for-loop where it states 'for j in ra…" at bounding box center [510, 348] width 642 height 88
click at [718, 370] on div "The error is in the embedded for-loop where it states 'for j in range(i)', it i…" at bounding box center [510, 358] width 612 height 36
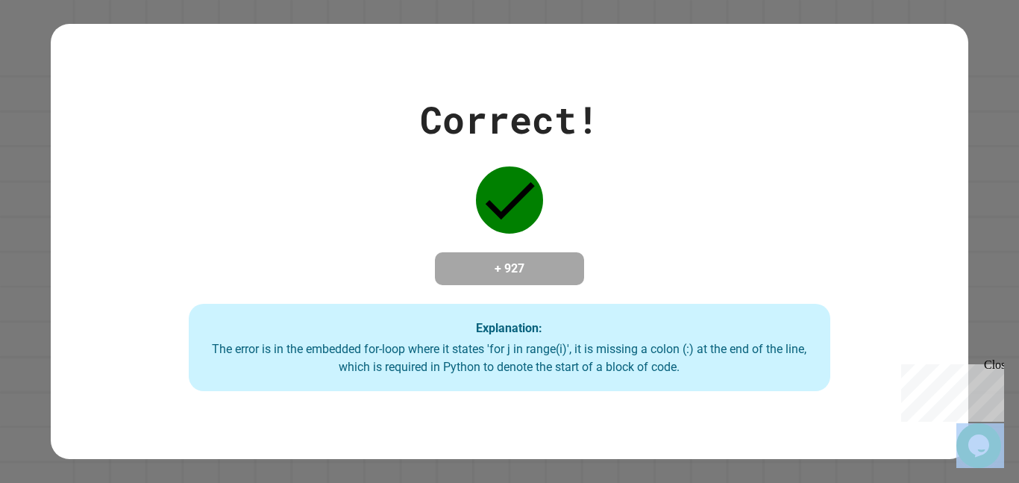
click at [718, 370] on div "The error is in the embedded for-loop where it states 'for j in range(i)', it i…" at bounding box center [510, 358] width 612 height 36
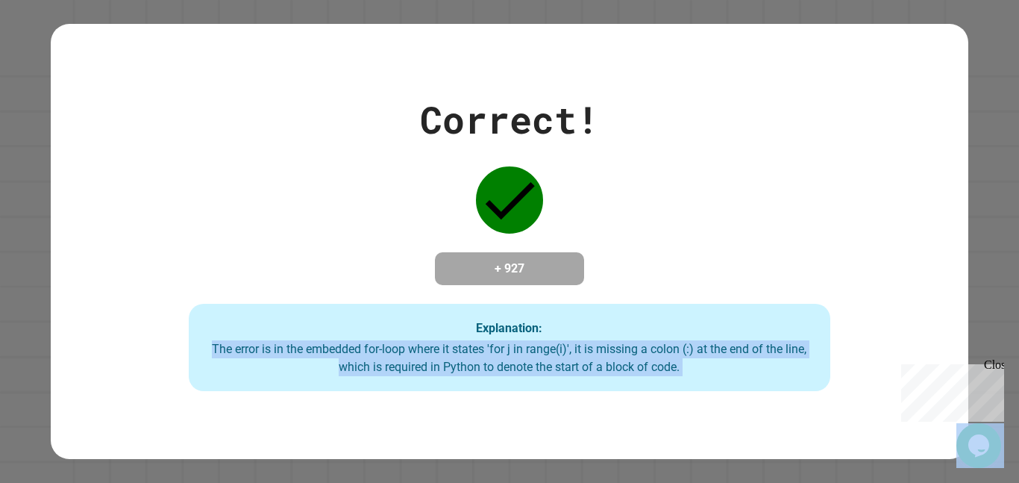
click at [718, 370] on div "The error is in the embedded for-loop where it states 'for j in range(i)', it i…" at bounding box center [510, 358] width 612 height 36
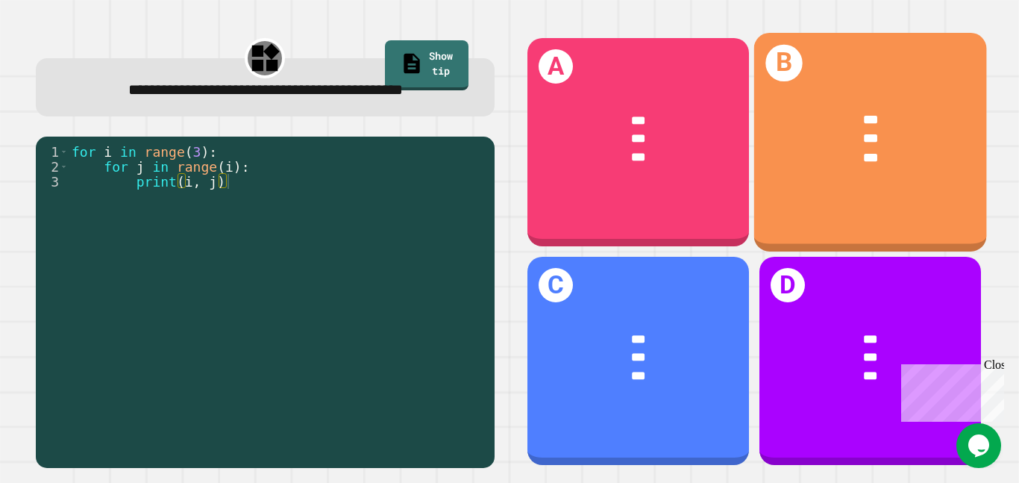
click at [881, 139] on div "***" at bounding box center [870, 137] width 181 height 19
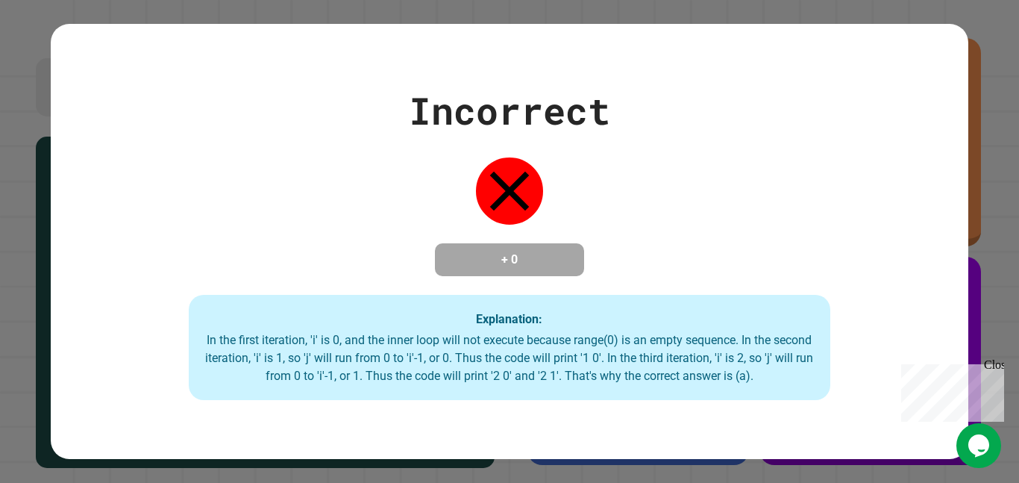
click at [733, 427] on div "Incorrect + 0 Explanation: In the first iteration, 'i' is 0, and the inner loop…" at bounding box center [509, 241] width 917 height 434
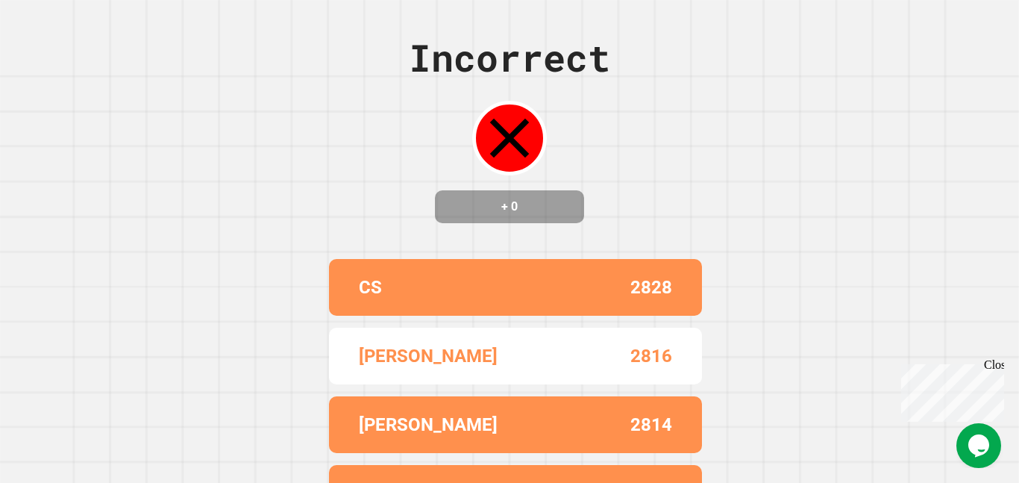
click at [636, 384] on div "[PERSON_NAME] 2816" at bounding box center [515, 355] width 373 height 57
click at [706, 336] on div "Incorrect + 0 CS 2828 [PERSON_NAME] 2816 [PERSON_NAME] 2814 [PERSON_NAME] 2807 …" at bounding box center [509, 241] width 1019 height 483
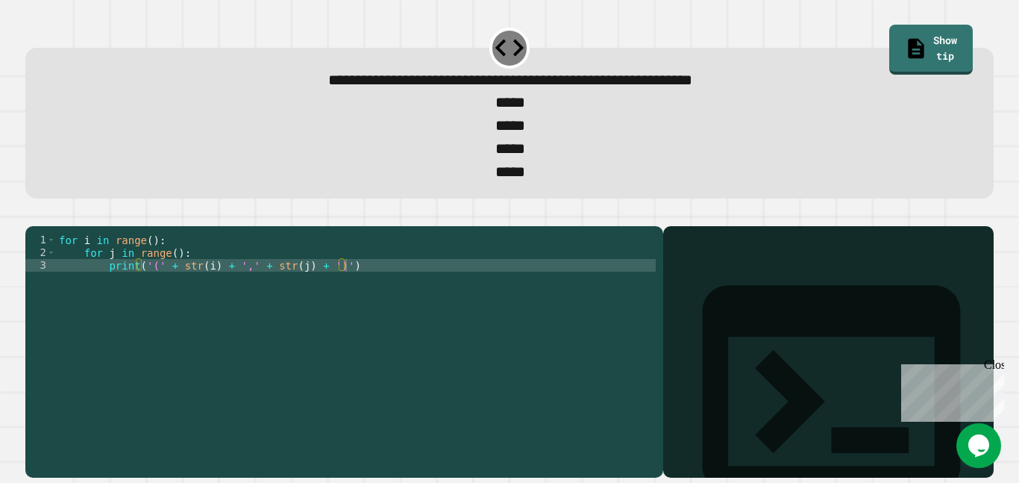
click at [367, 295] on div "for i in range ( ) : for j in range ( ) : print ( '(' + str ( i ) + ',' + str (…" at bounding box center [356, 347] width 600 height 228
click at [151, 268] on div "for i in range ( ) : for j in range ( ) : print ( '(' + str ( i ) + ',' + str (…" at bounding box center [356, 347] width 600 height 228
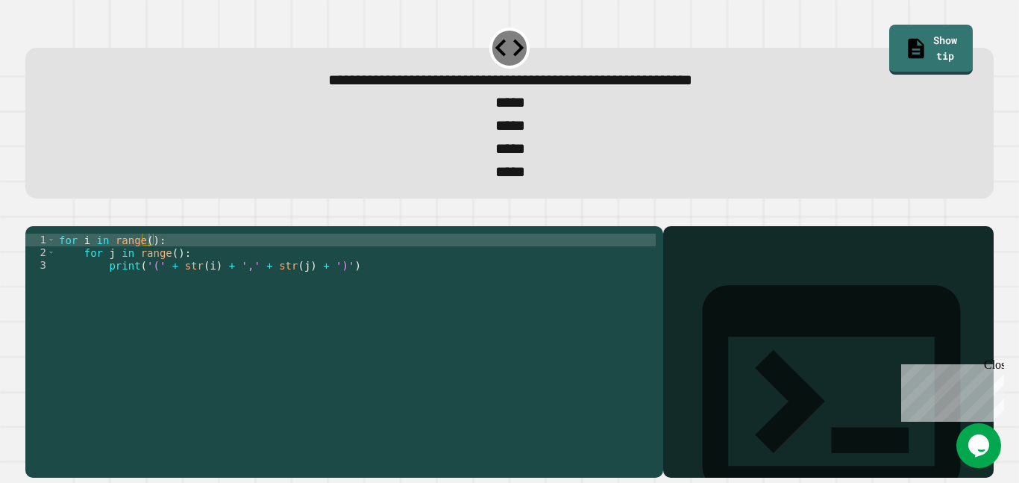
click at [994, 365] on div "Close" at bounding box center [993, 367] width 19 height 19
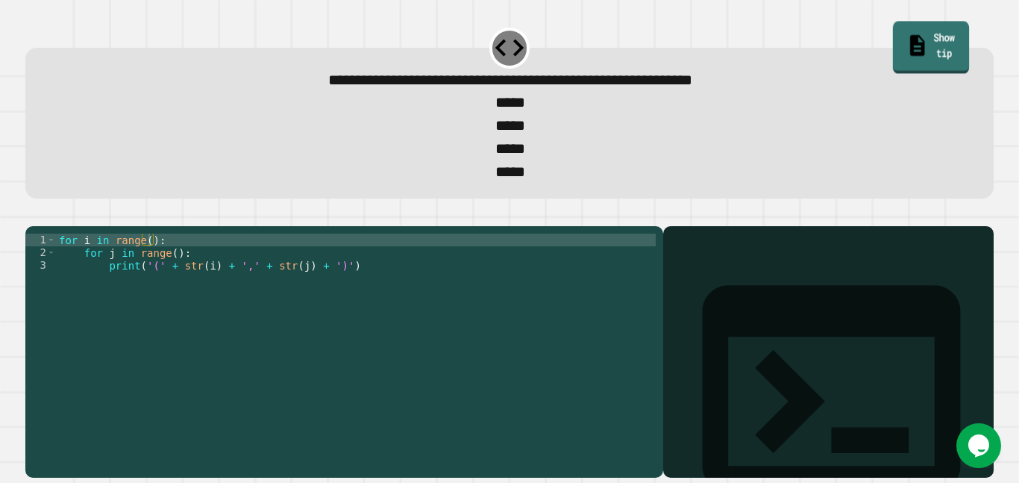
click at [932, 45] on link "Show tip" at bounding box center [931, 48] width 76 height 52
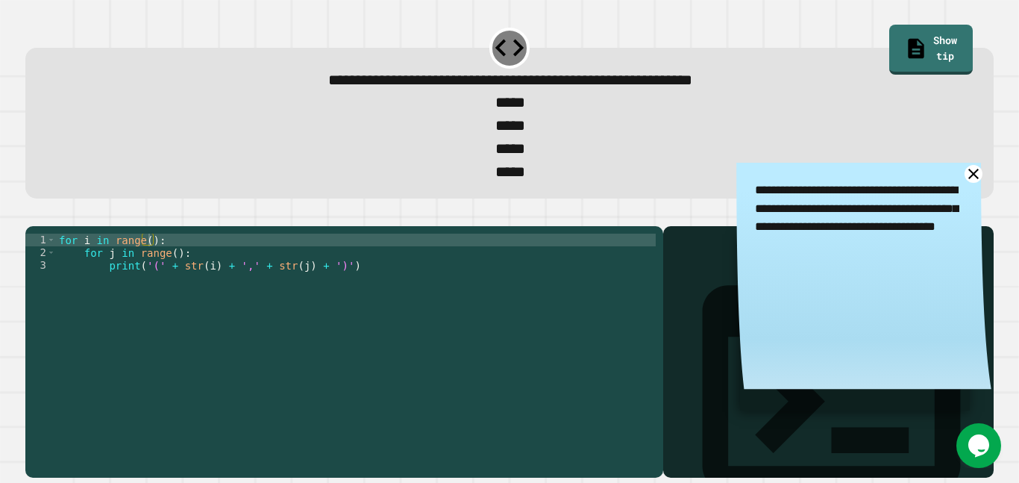
click at [970, 179] on icon at bounding box center [973, 174] width 10 height 10
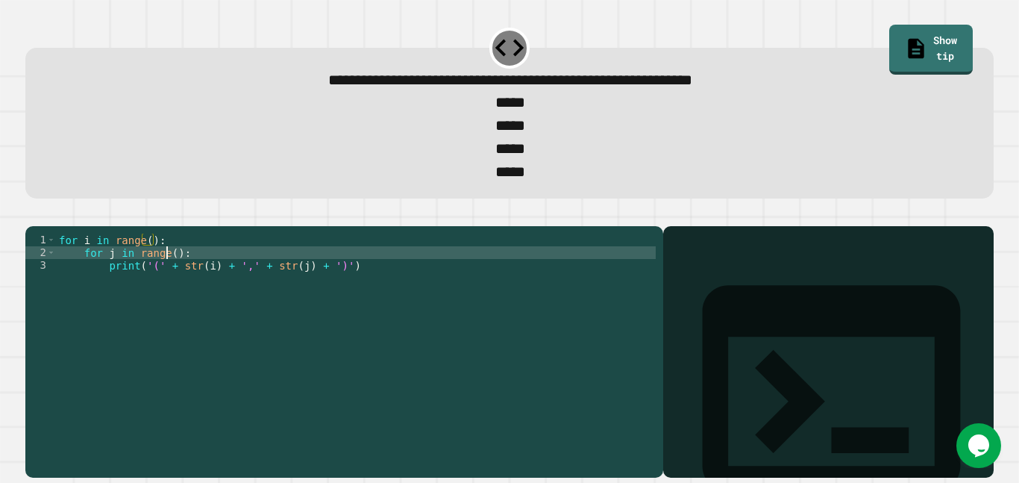
click at [168, 280] on div "for i in range ( ) : for j in range ( ) : print ( '(' + str ( i ) + ',' + str (…" at bounding box center [356, 347] width 600 height 228
click at [173, 283] on div "for i in range ( ) : for j in range ( ) : print ( '(' + str ( i ) + ',' + str (…" at bounding box center [356, 347] width 600 height 228
click at [152, 266] on div "for i in range ( ) : for j in range ( 1 ) : print ( '(' + str ( i ) + ',' + str…" at bounding box center [356, 347] width 600 height 228
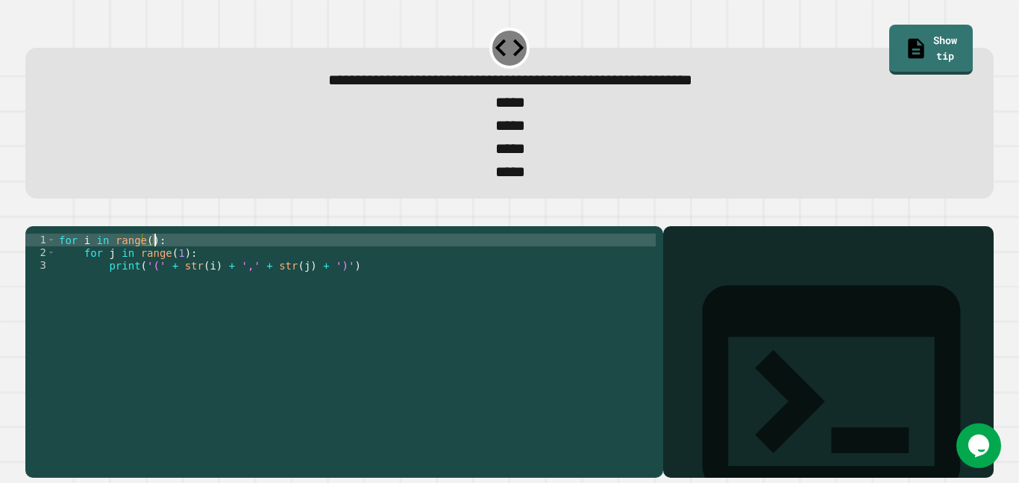
scroll to position [0, 12]
click at [146, 266] on div "for i in range ( ) : for j in range ( 1 ) : print ( '(' + str ( i ) + ',' + str…" at bounding box center [356, 347] width 600 height 228
type textarea "**********"
click at [66, 226] on div at bounding box center [509, 217] width 968 height 18
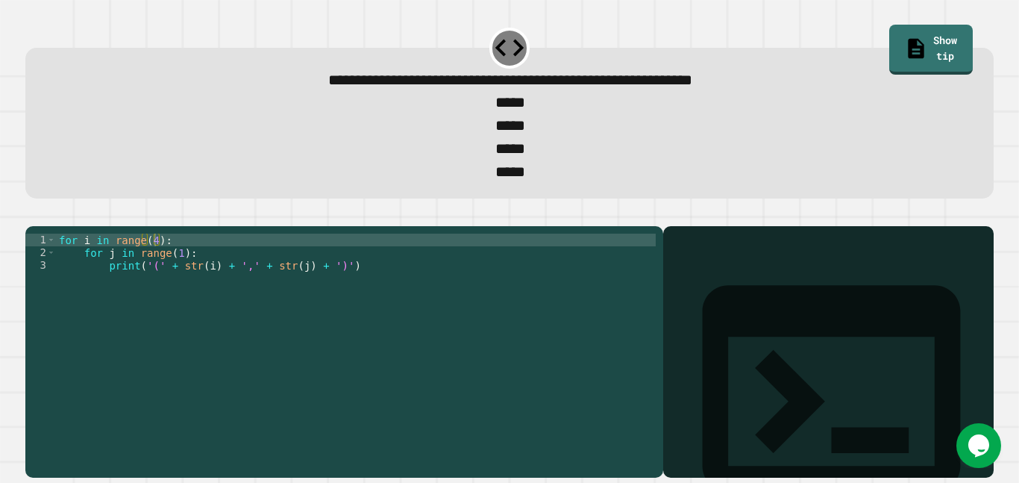
click at [64, 226] on div at bounding box center [509, 217] width 968 height 18
click at [33, 214] on icon "button" at bounding box center [33, 214] width 0 height 0
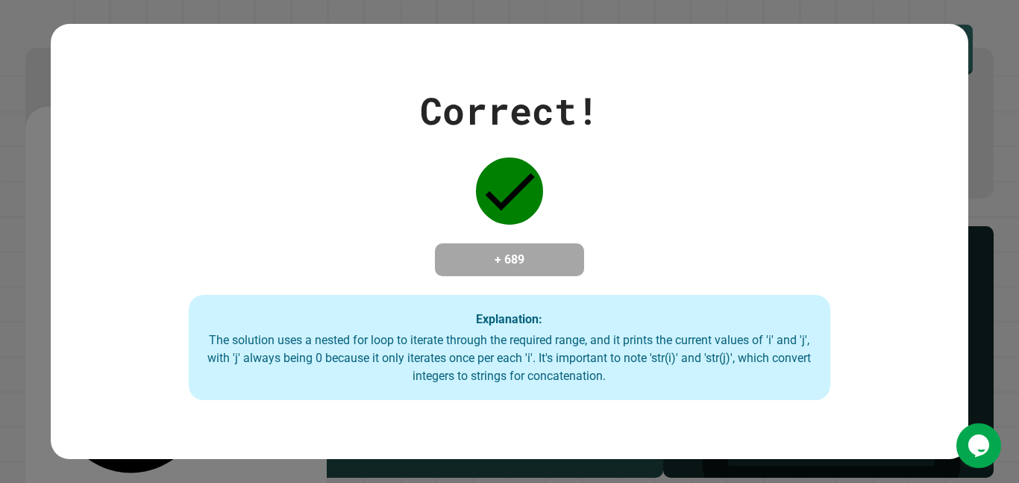
click at [749, 368] on div "The solution uses a nested for loop to iterate through the required range, and …" at bounding box center [510, 358] width 612 height 54
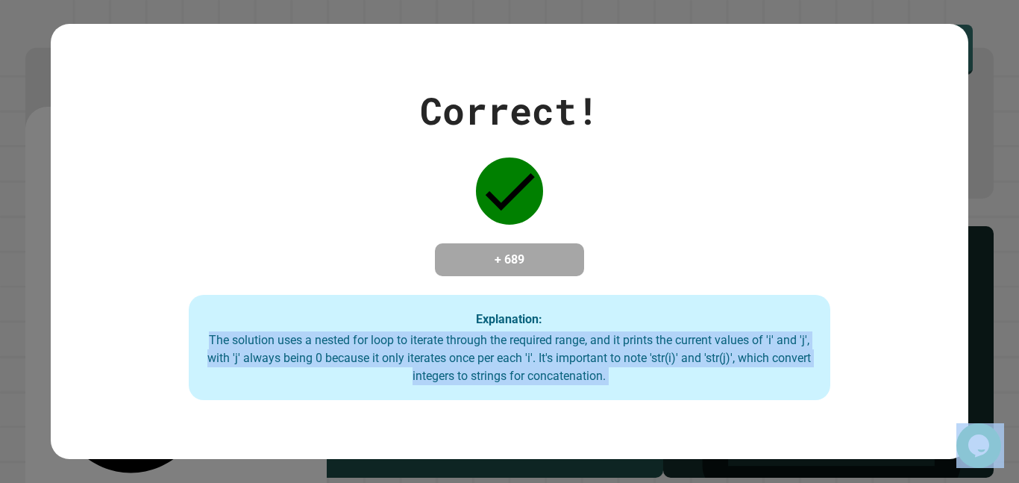
click at [749, 368] on div "The solution uses a nested for loop to iterate through the required range, and …" at bounding box center [510, 358] width 612 height 54
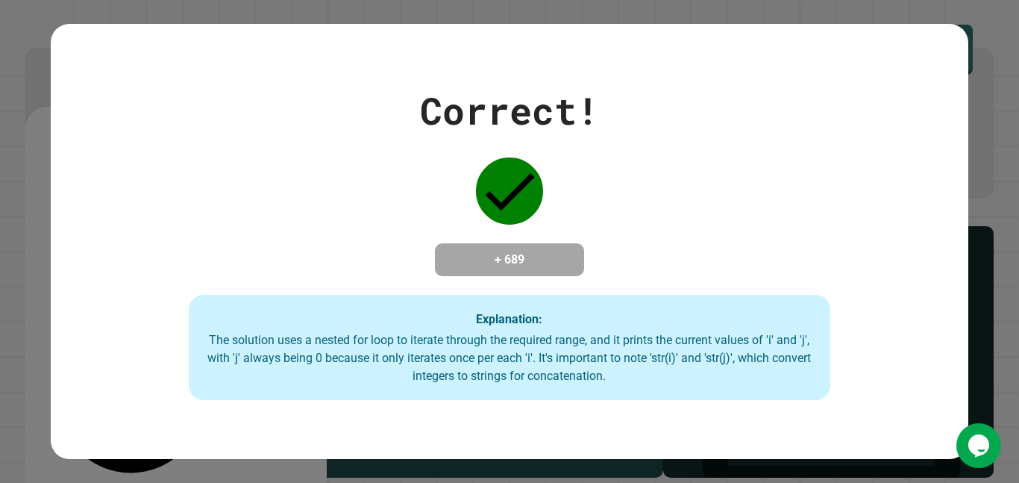
click at [621, 401] on div "Explanation: The solution uses a nested for loop to iterate through the require…" at bounding box center [510, 348] width 642 height 106
click at [1002, 73] on div "Correct! + 689 Explanation: The solution uses a nested for loop to iterate thro…" at bounding box center [509, 241] width 1019 height 483
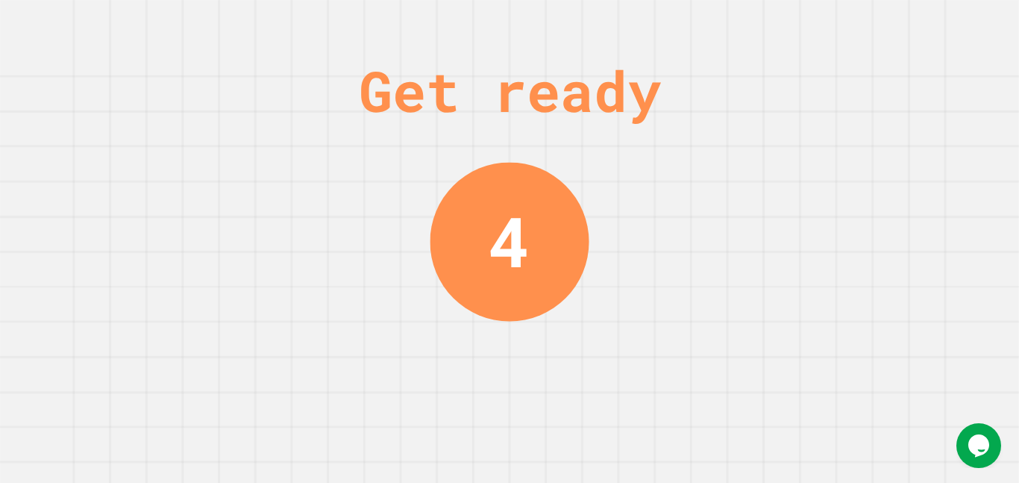
click at [650, 69] on div "Get ready" at bounding box center [510, 90] width 302 height 84
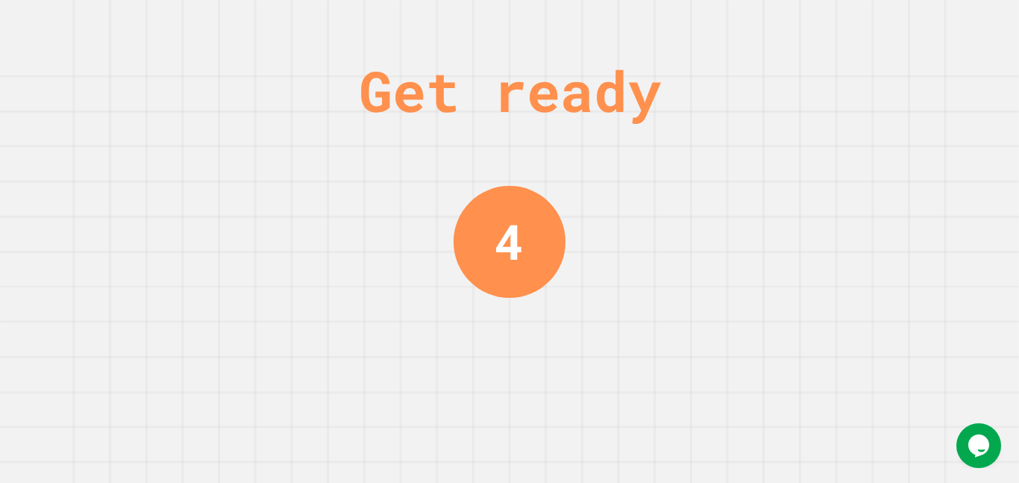
click at [650, 69] on div "Get ready" at bounding box center [510, 90] width 302 height 84
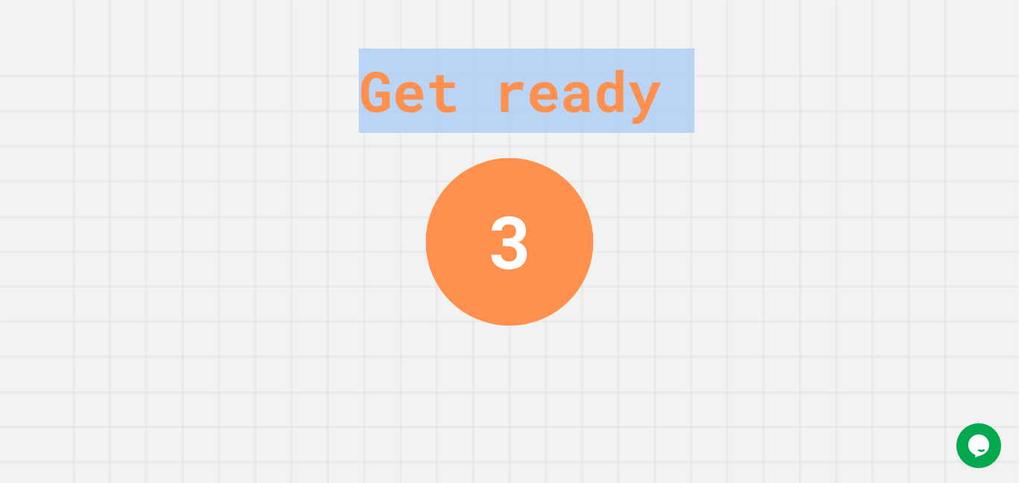
click at [826, 136] on div "Get ready 3" at bounding box center [509, 241] width 1019 height 483
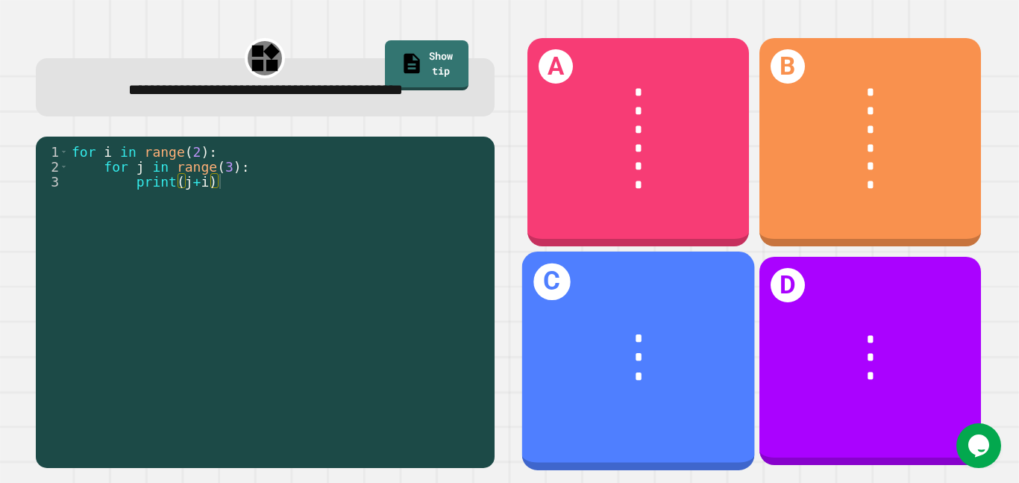
click at [705, 336] on div "*" at bounding box center [638, 336] width 181 height 19
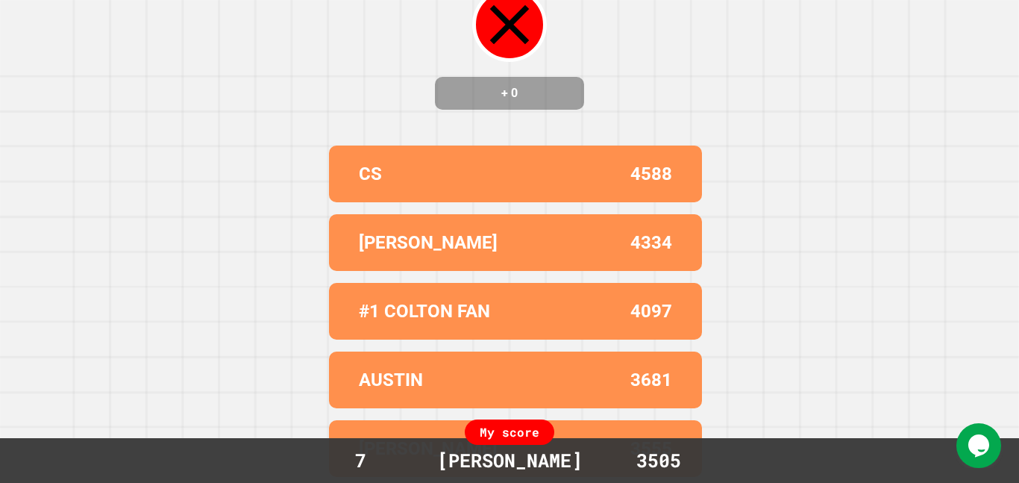
scroll to position [0, 0]
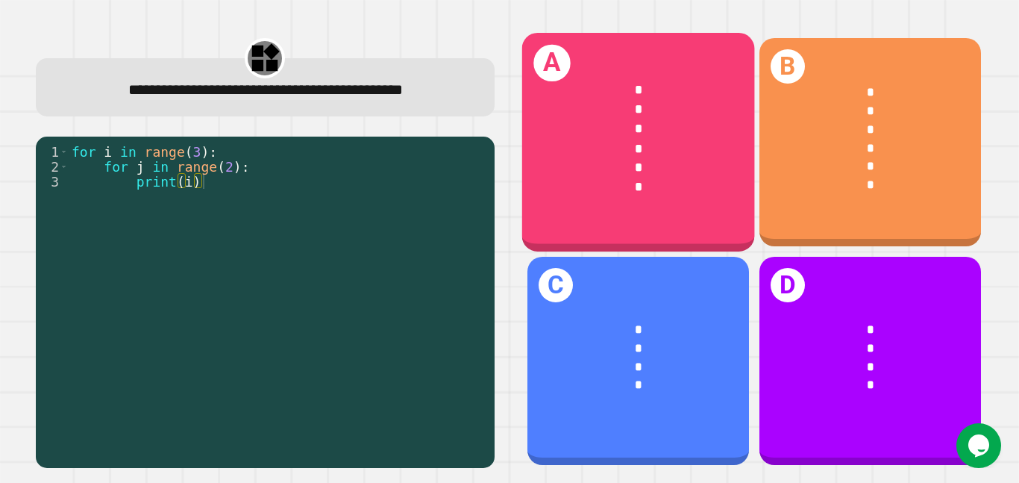
click at [577, 89] on div "*" at bounding box center [638, 89] width 181 height 19
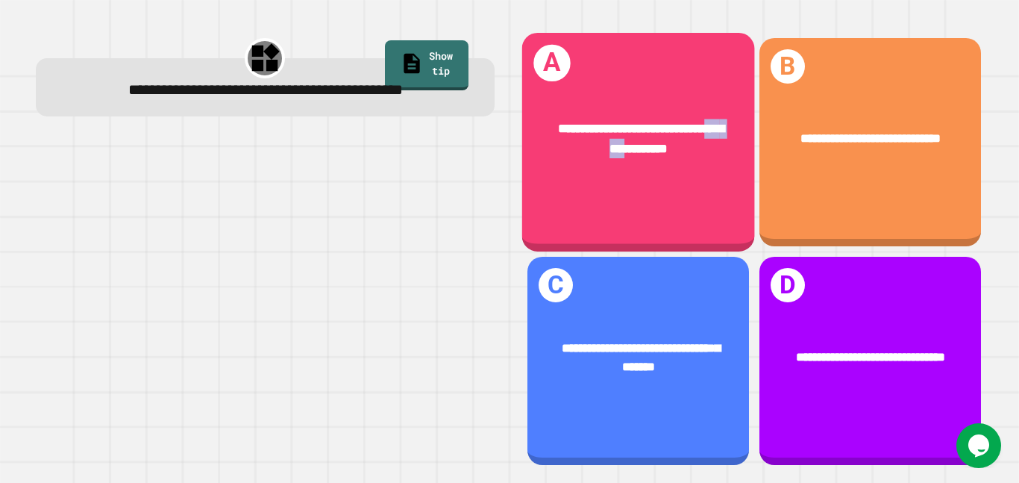
click at [627, 154] on span "**********" at bounding box center [641, 138] width 166 height 32
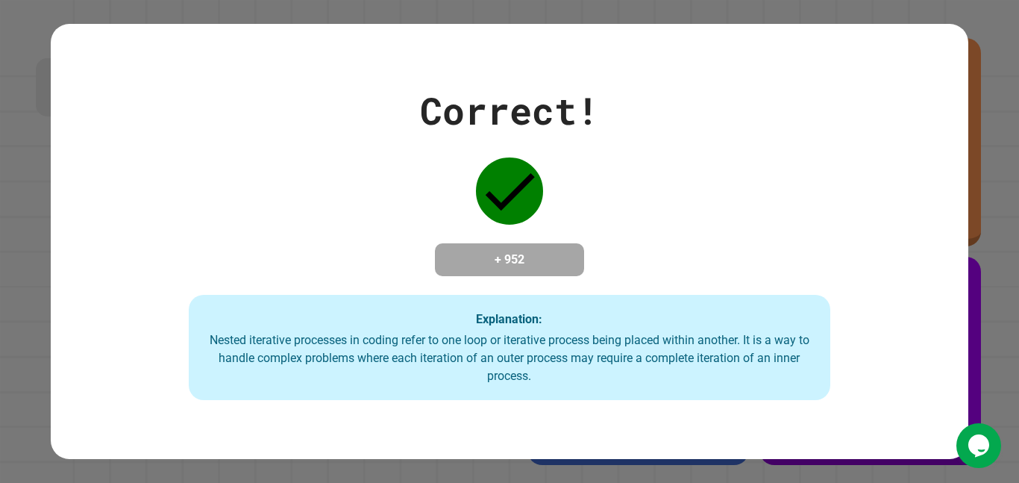
click at [539, 226] on div "Correct! + 952 Explanation: Nested iterative processes in coding refer to one l…" at bounding box center [509, 242] width 917 height 318
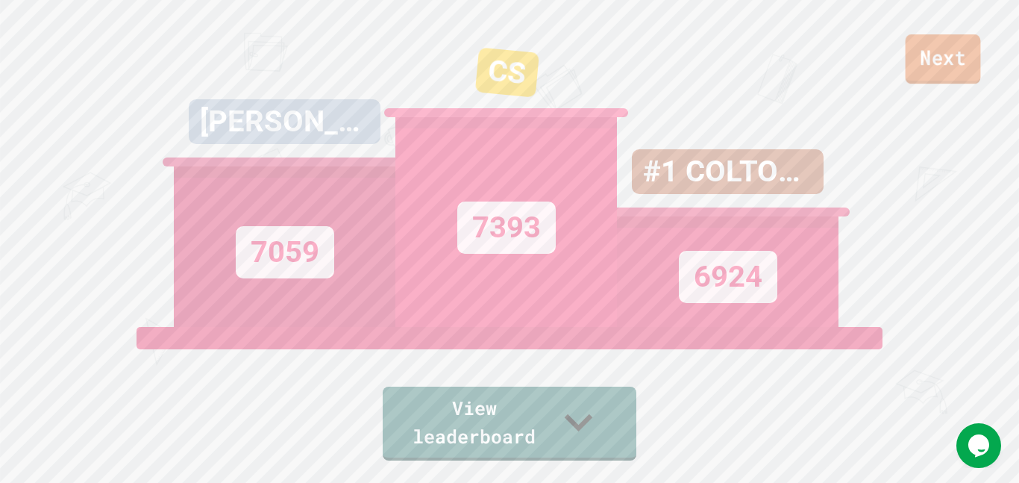
click at [946, 60] on link "Next" at bounding box center [943, 58] width 75 height 49
